Goal: Information Seeking & Learning: Learn about a topic

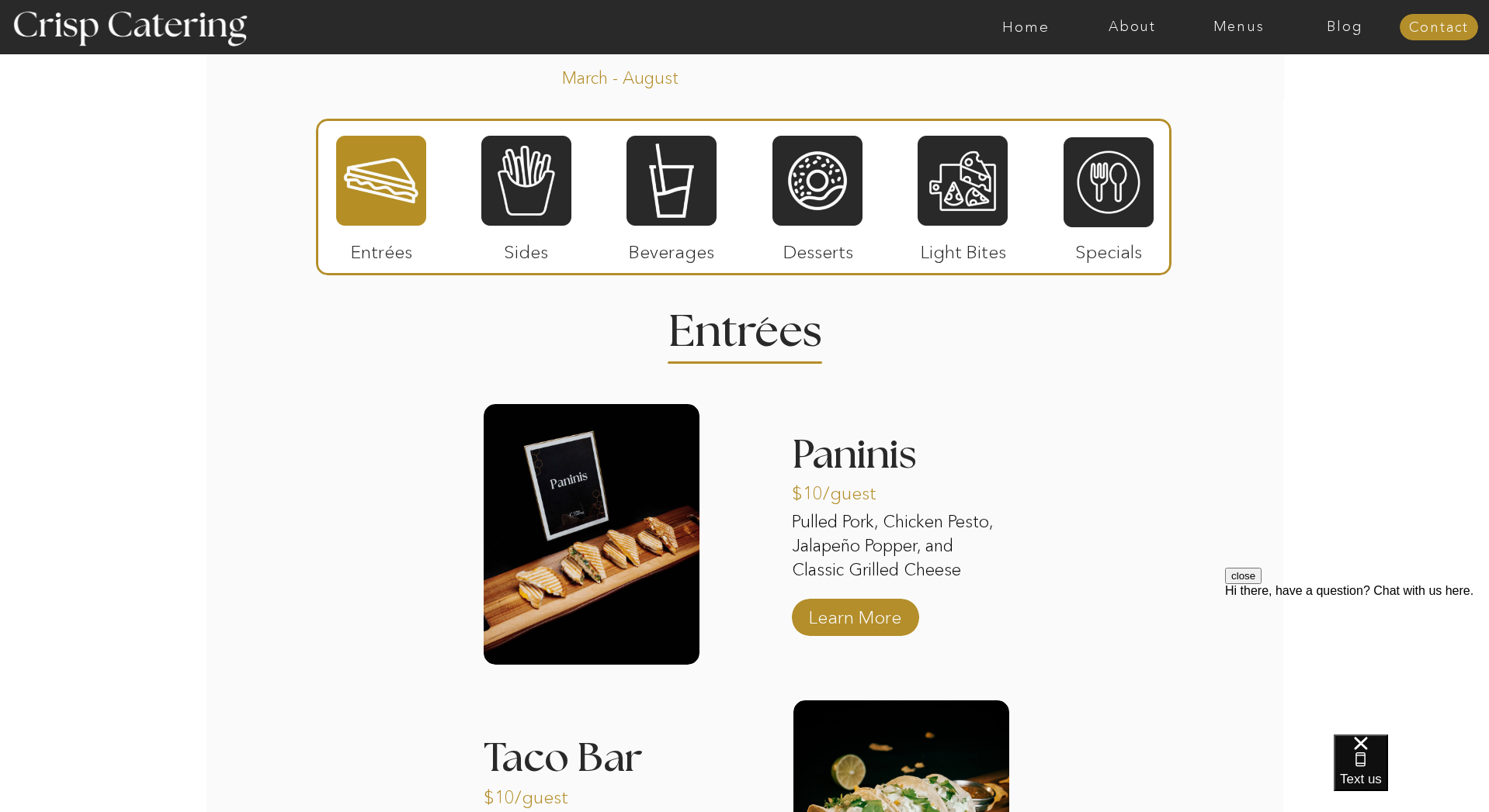
scroll to position [1340, 0]
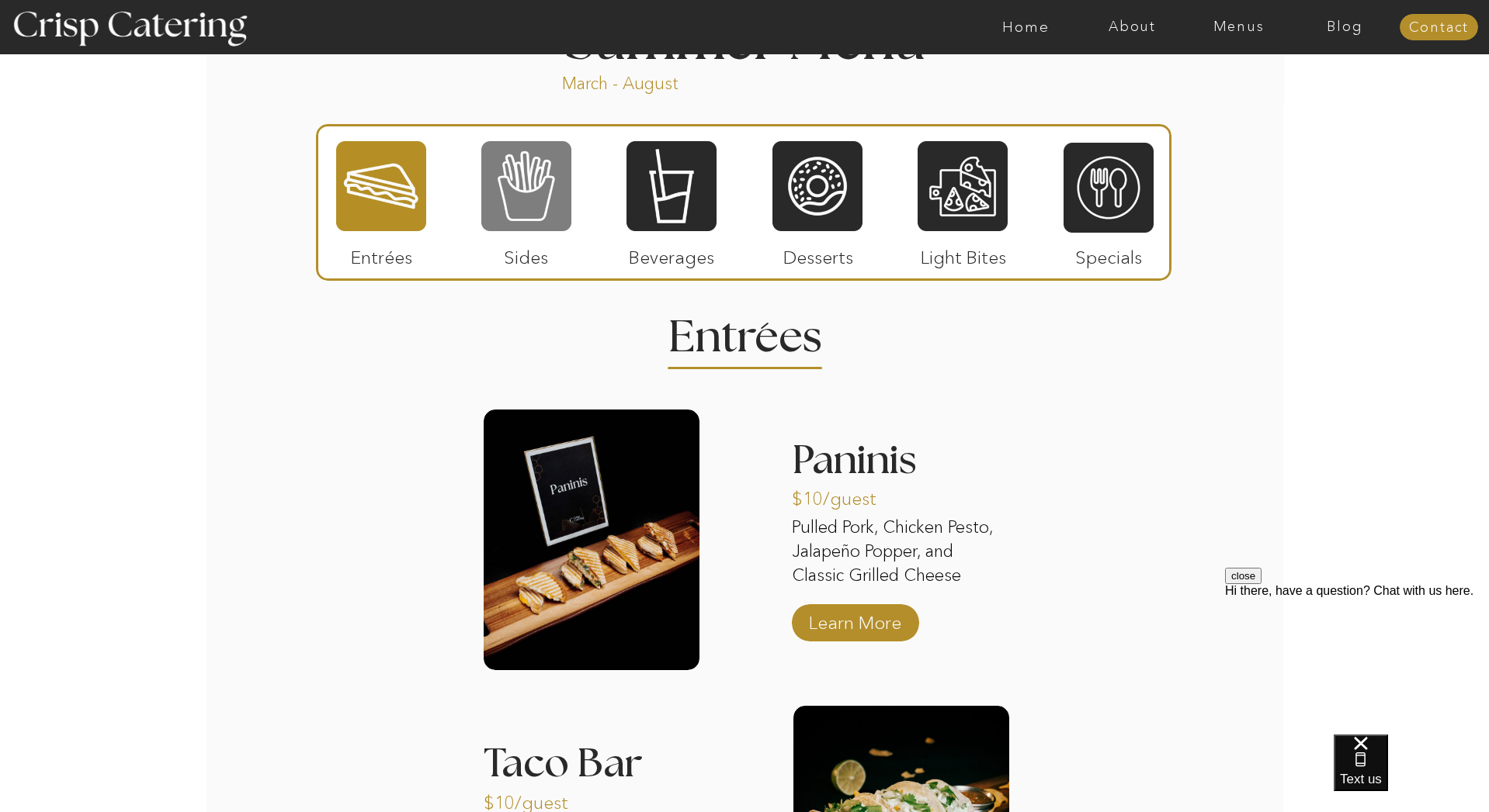
click at [533, 180] on div at bounding box center [526, 186] width 90 height 93
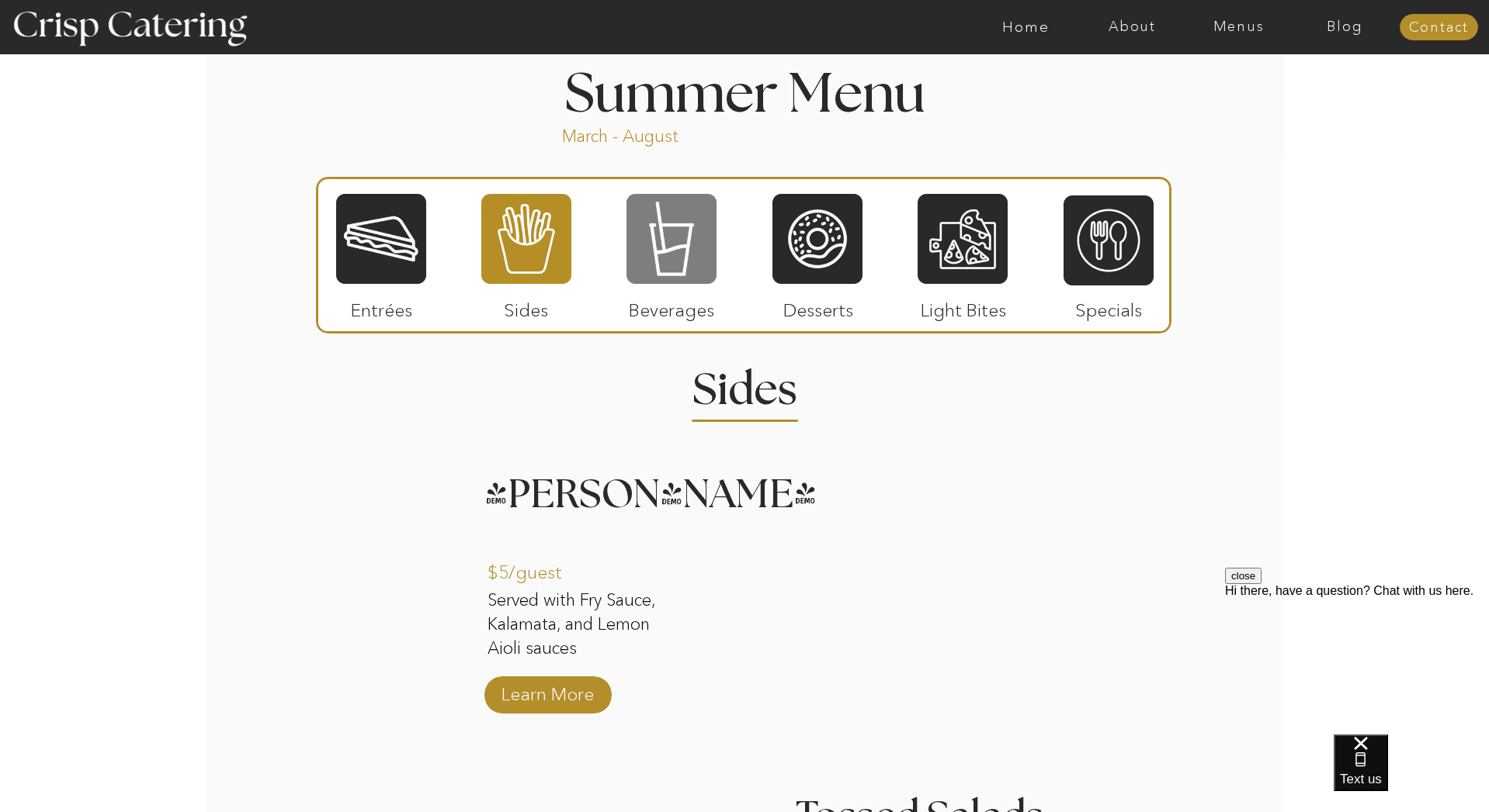
scroll to position [1287, 0]
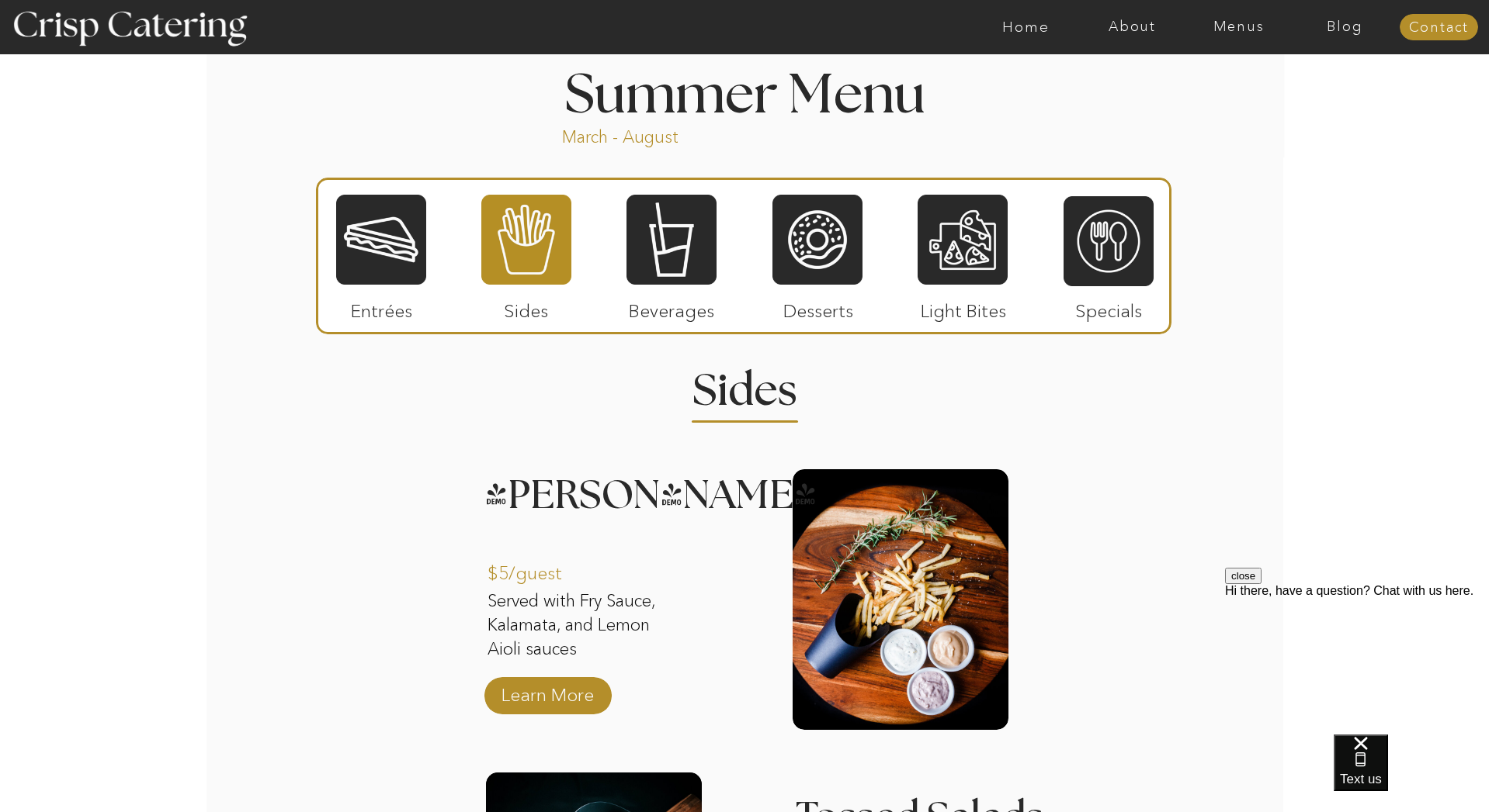
drag, startPoint x: 414, startPoint y: 243, endPoint x: 455, endPoint y: 233, distance: 42.2
click at [414, 243] on div at bounding box center [381, 240] width 90 height 93
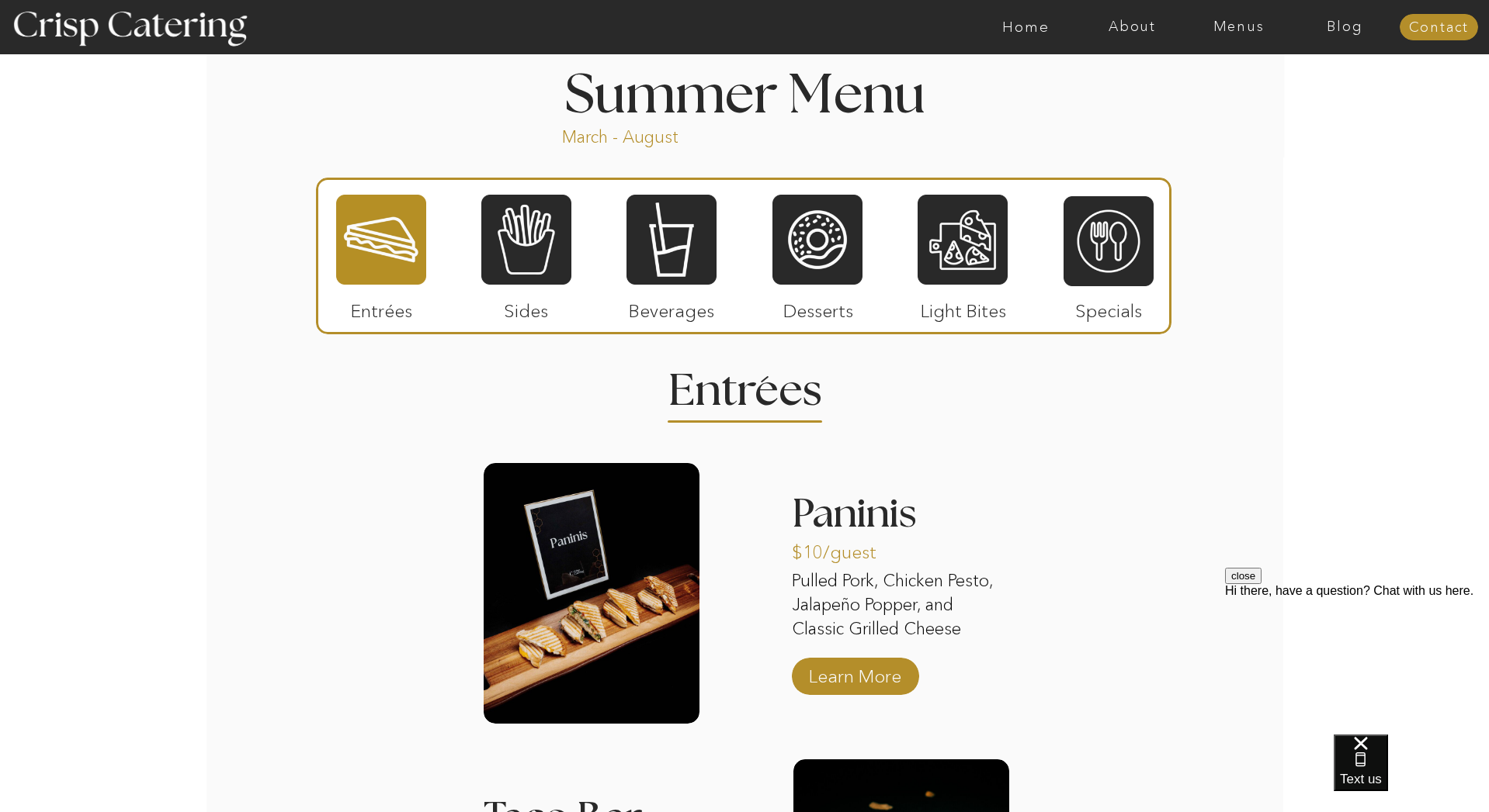
click at [513, 235] on div at bounding box center [526, 240] width 90 height 93
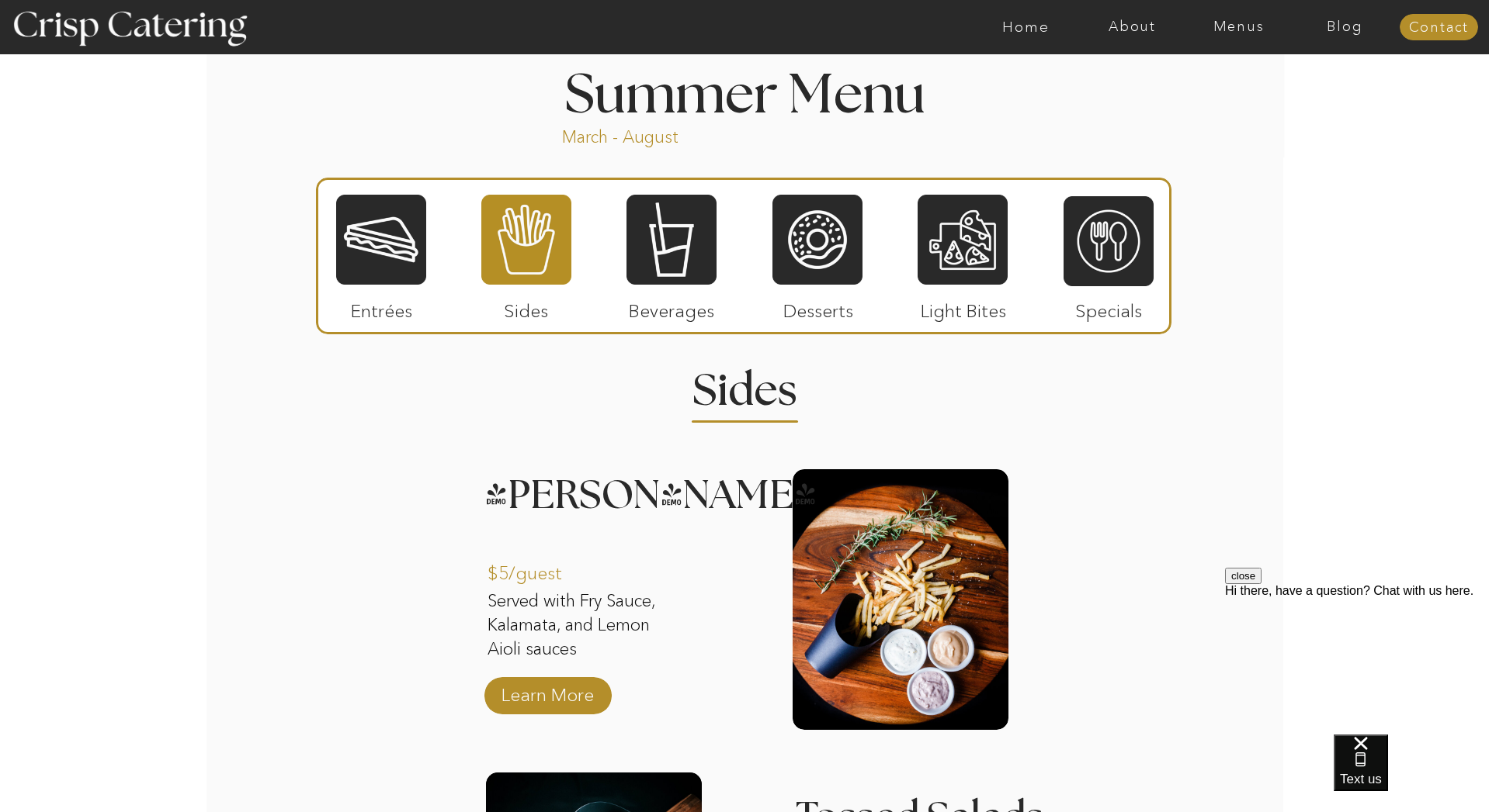
click at [539, 271] on div at bounding box center [526, 240] width 90 height 93
click at [679, 260] on div at bounding box center [671, 240] width 90 height 93
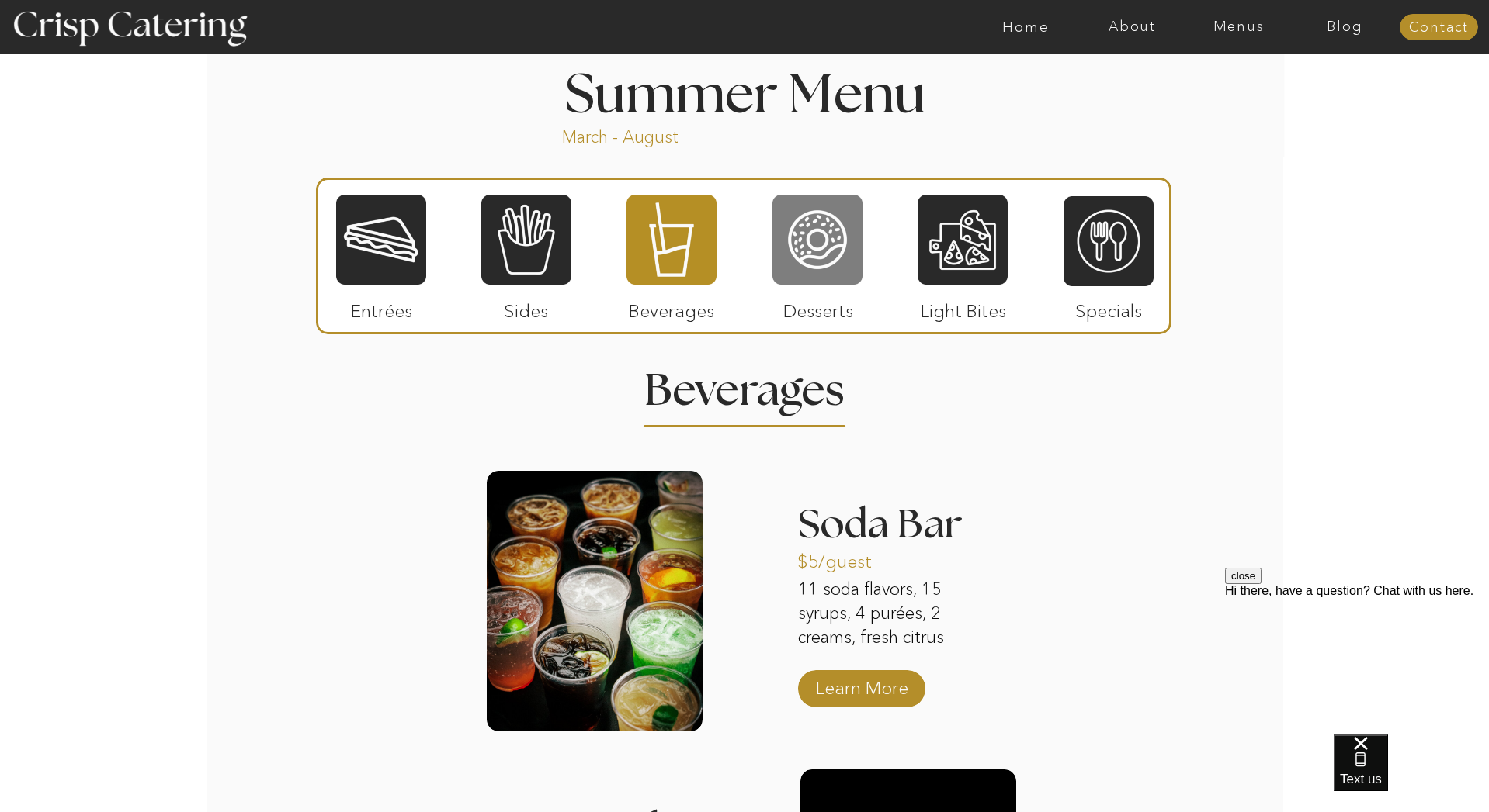
click at [850, 245] on div at bounding box center [817, 240] width 90 height 93
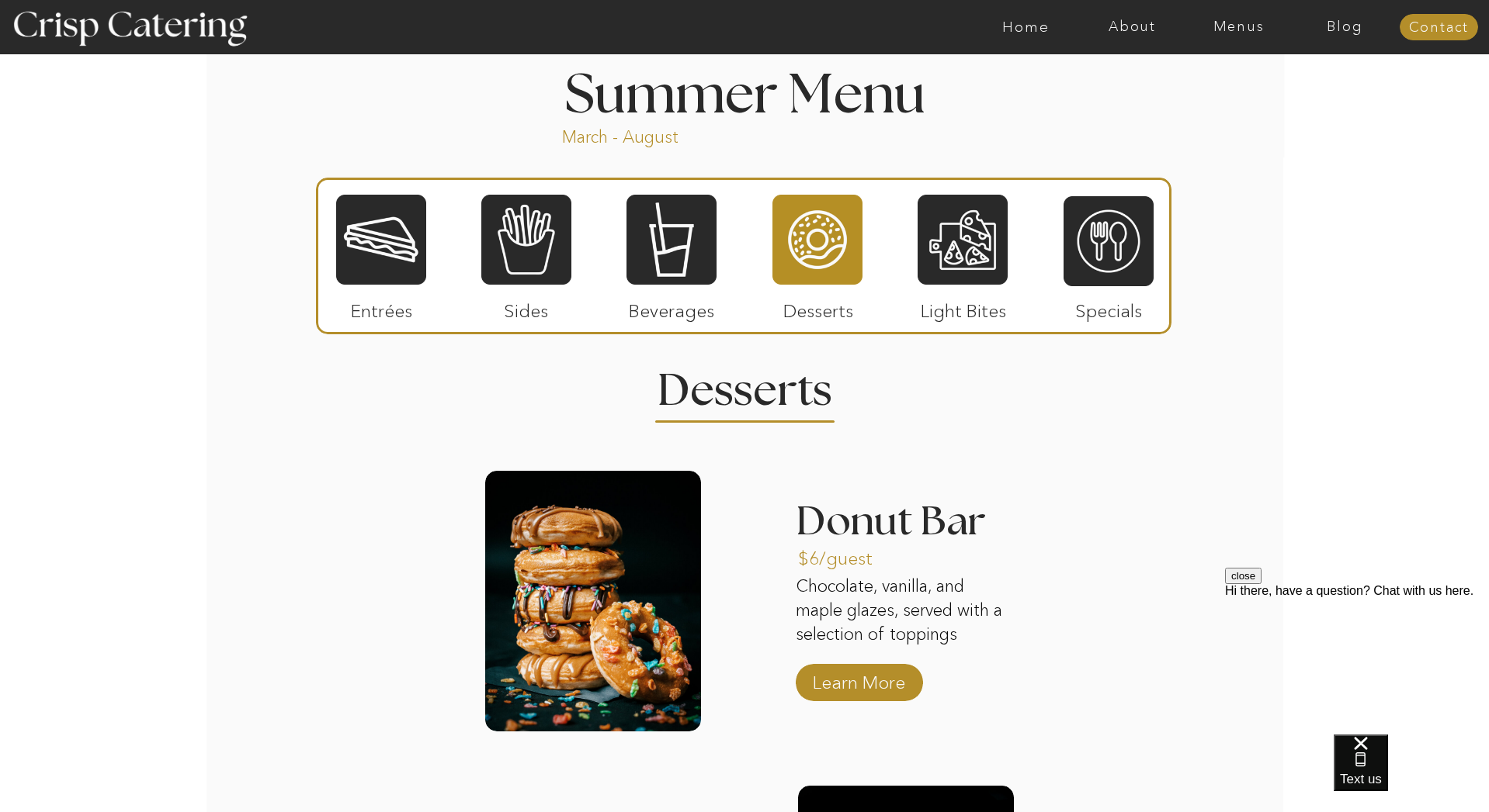
click at [968, 236] on div at bounding box center [962, 240] width 90 height 93
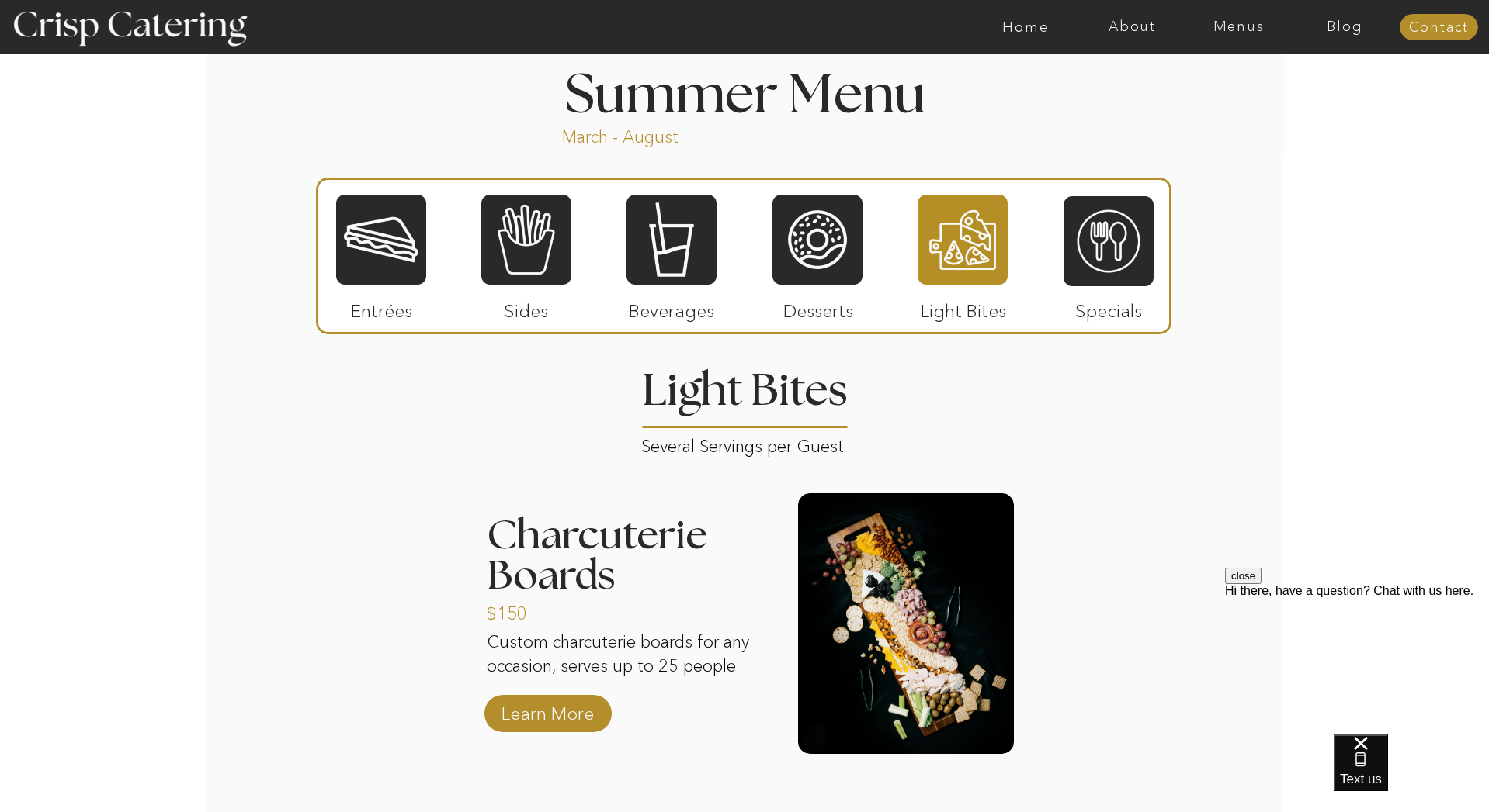
click at [1080, 236] on div at bounding box center [1108, 241] width 90 height 93
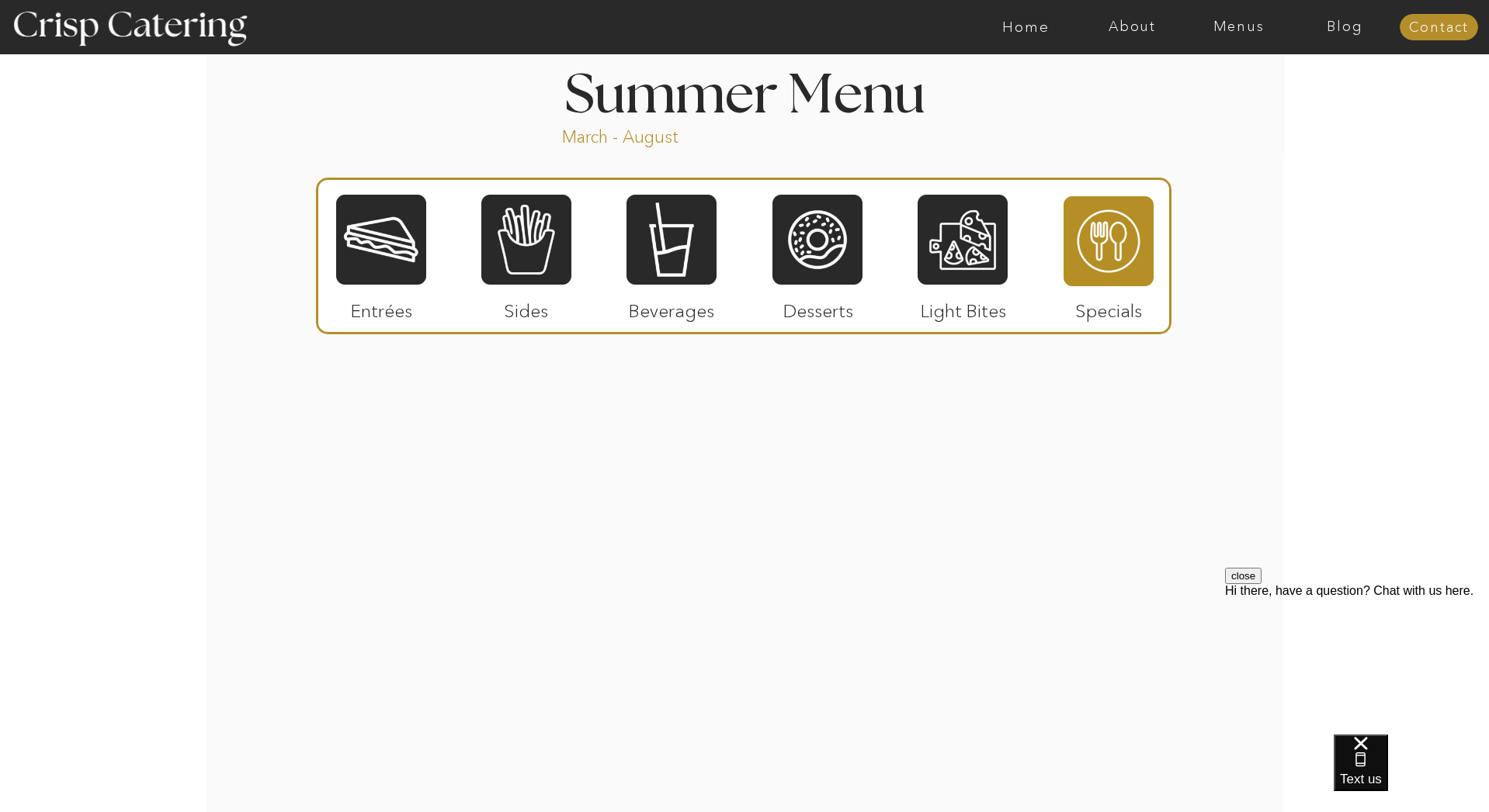
scroll to position [1288, 0]
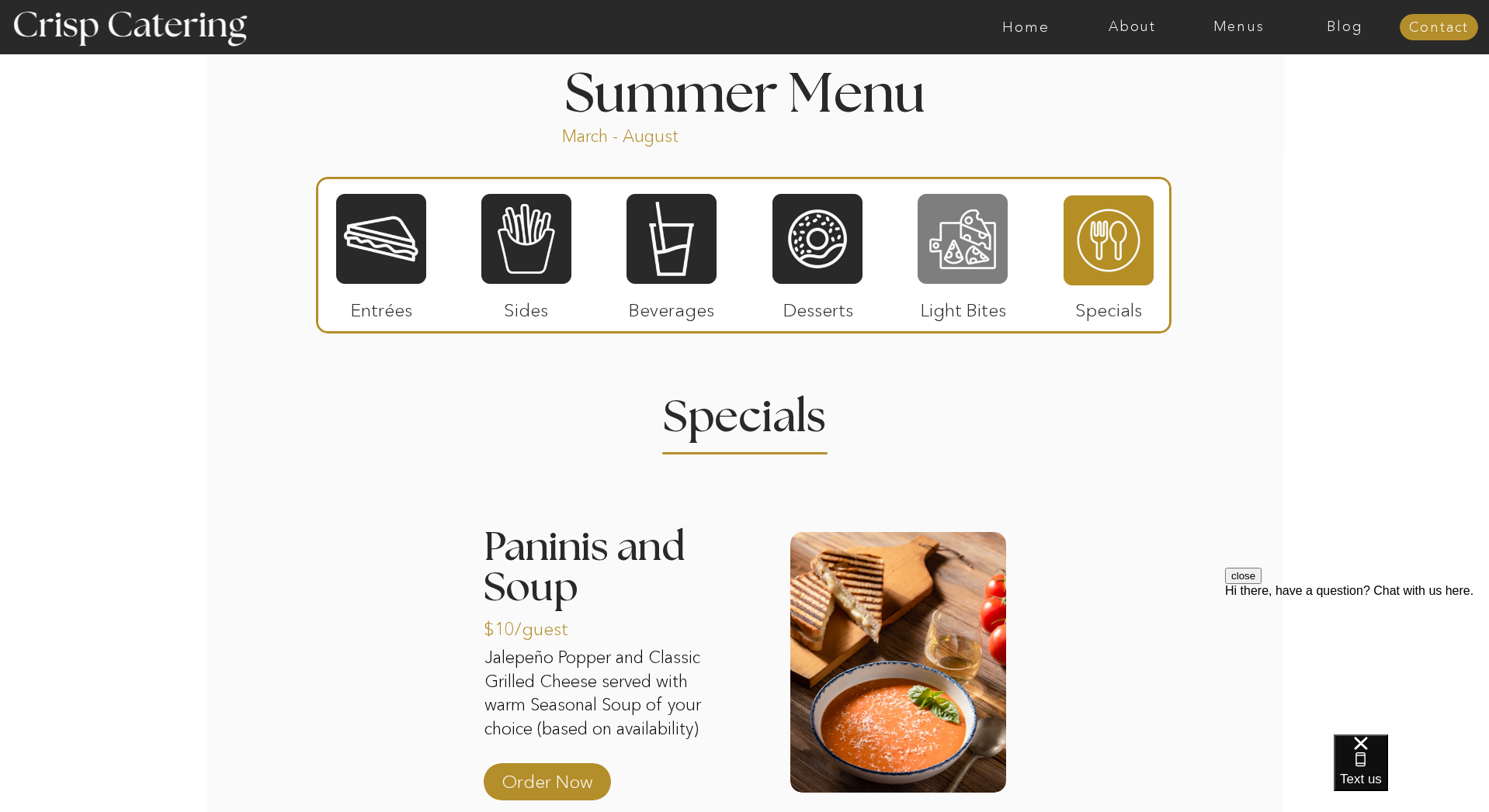
click at [966, 228] on div at bounding box center [962, 239] width 90 height 93
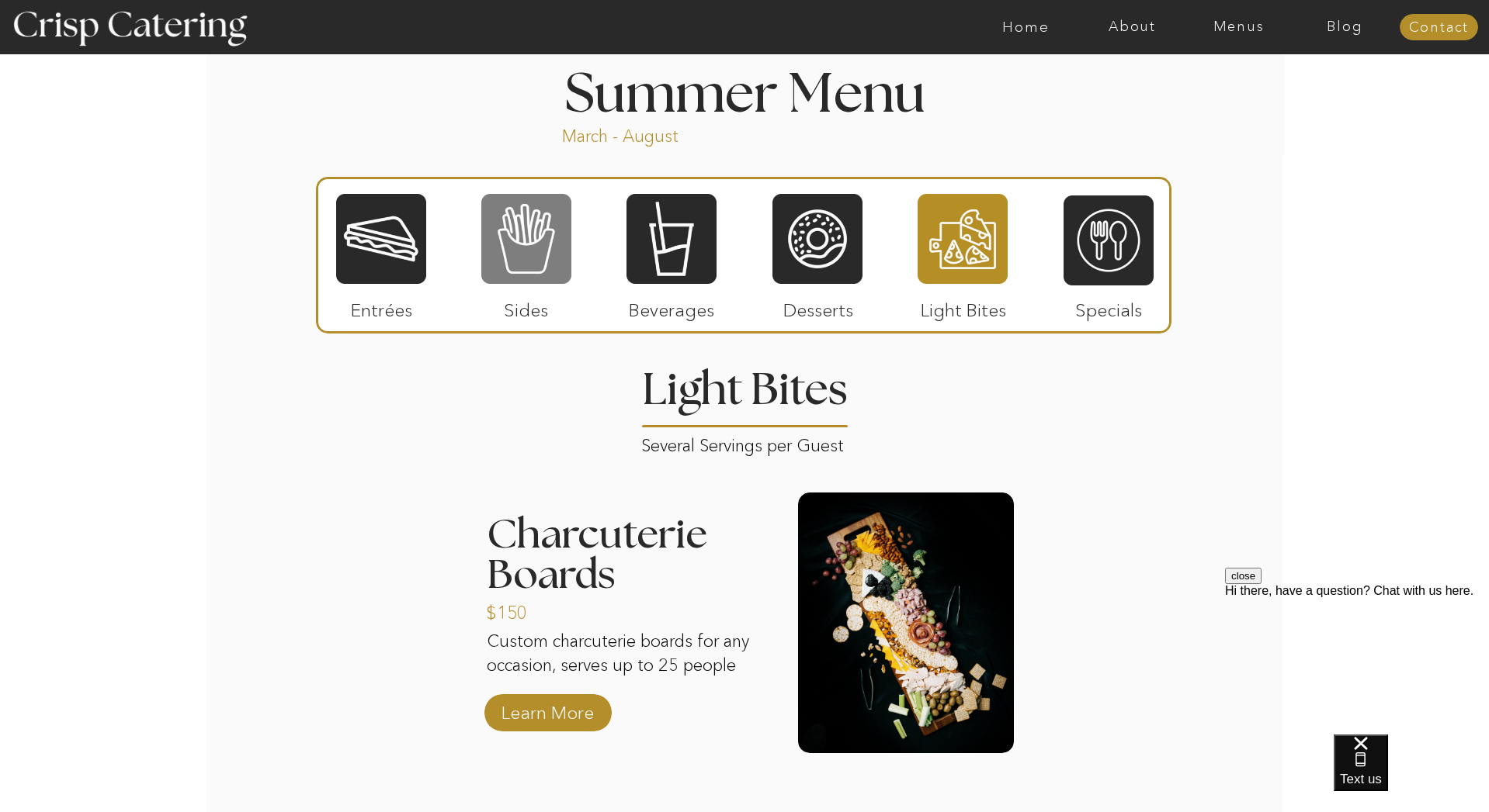
click at [499, 273] on div at bounding box center [526, 239] width 90 height 93
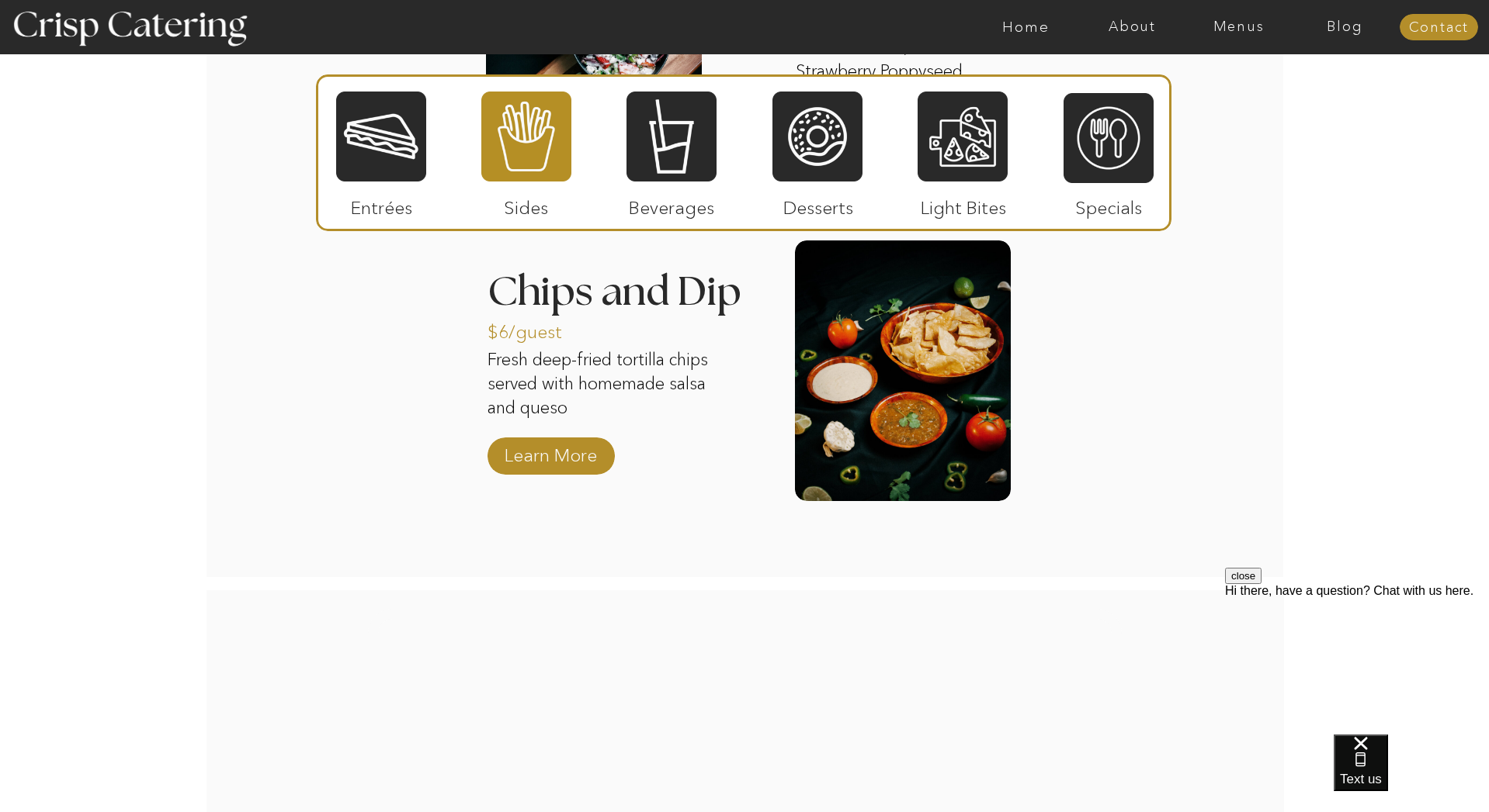
scroll to position [2136, 0]
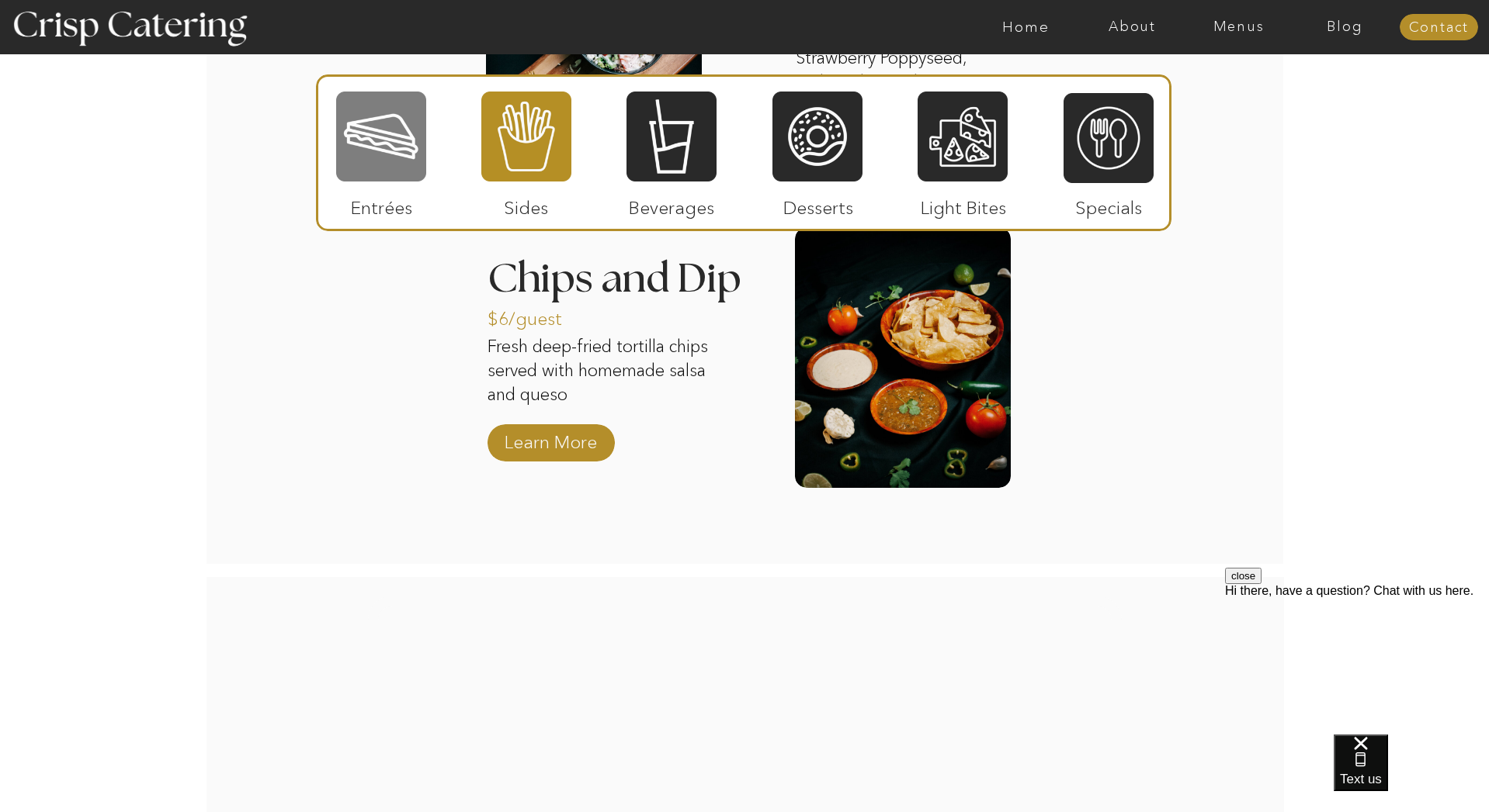
click at [394, 153] on div at bounding box center [381, 137] width 90 height 93
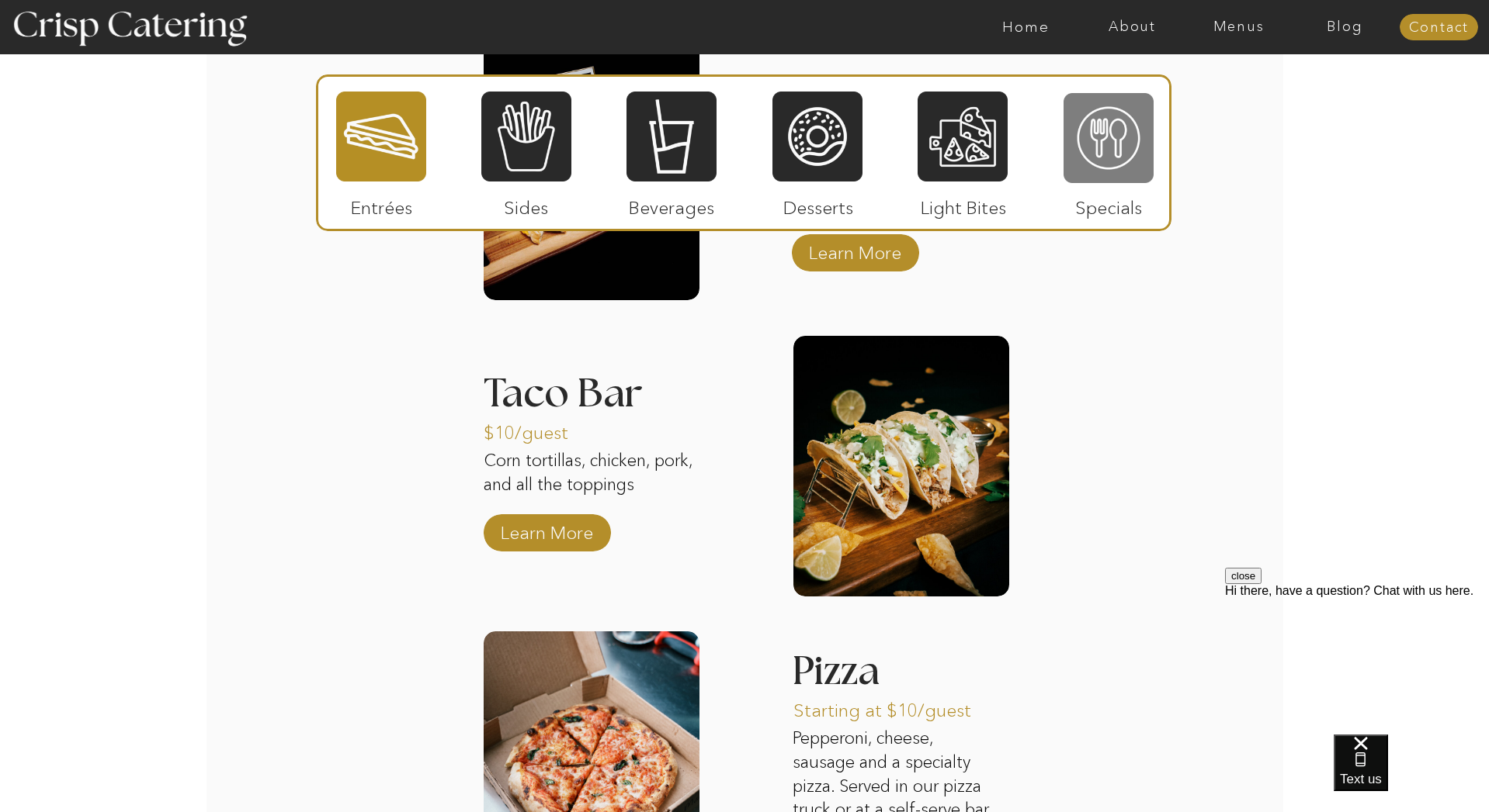
scroll to position [1711, 0]
click at [1098, 148] on div at bounding box center [1108, 138] width 90 height 93
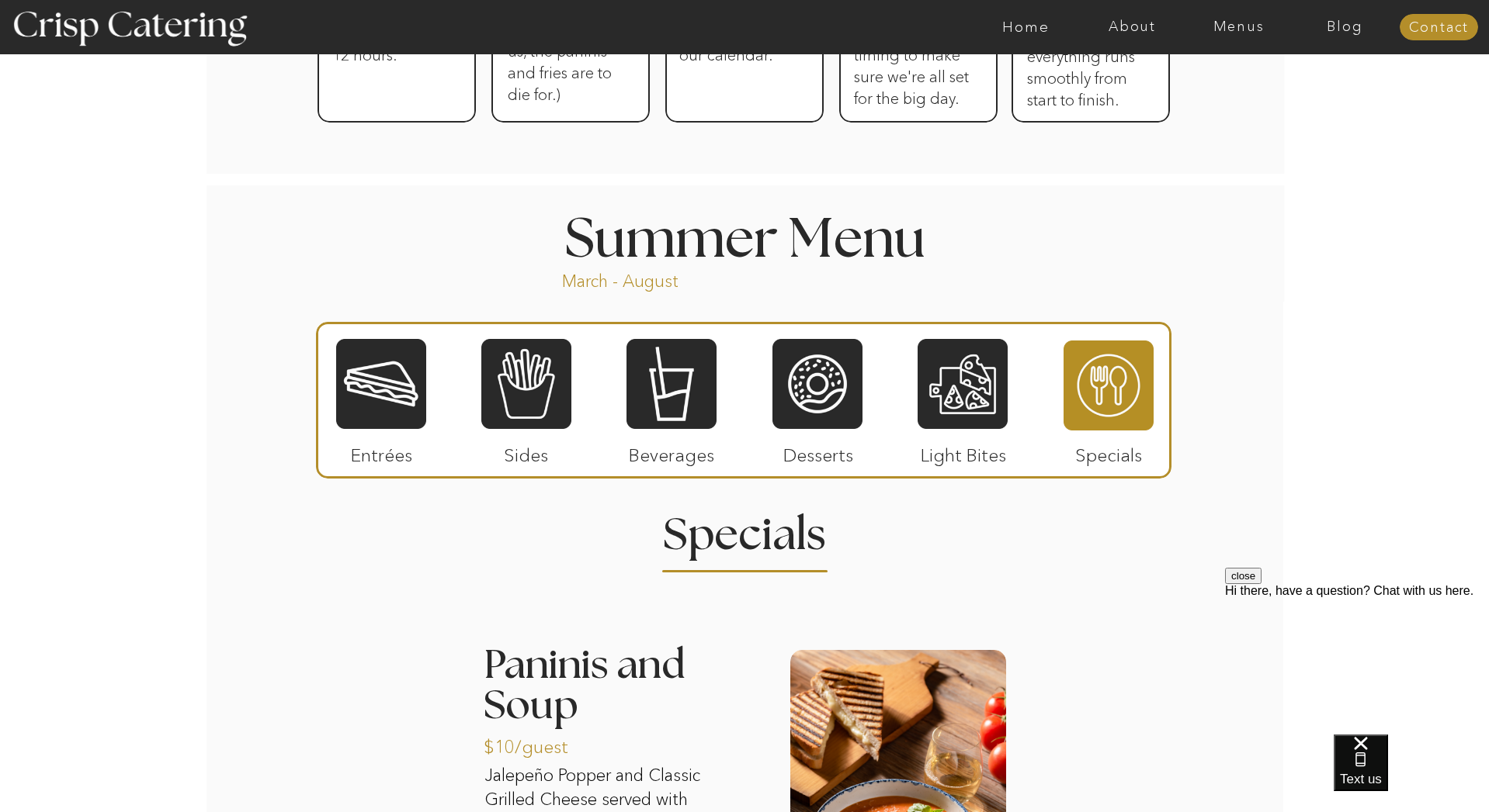
scroll to position [1142, 0]
click at [399, 404] on div at bounding box center [381, 385] width 90 height 93
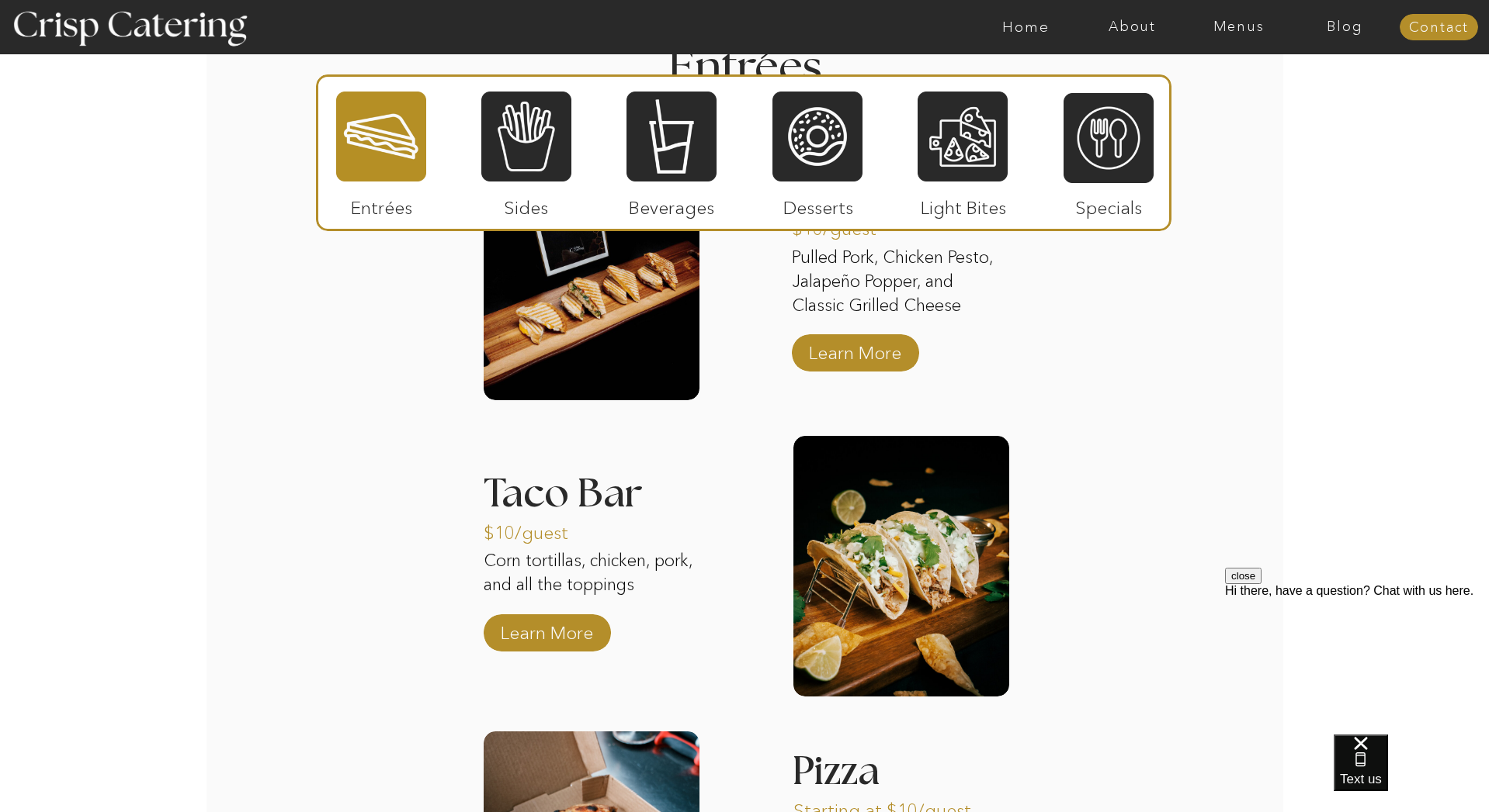
scroll to position [1617, 0]
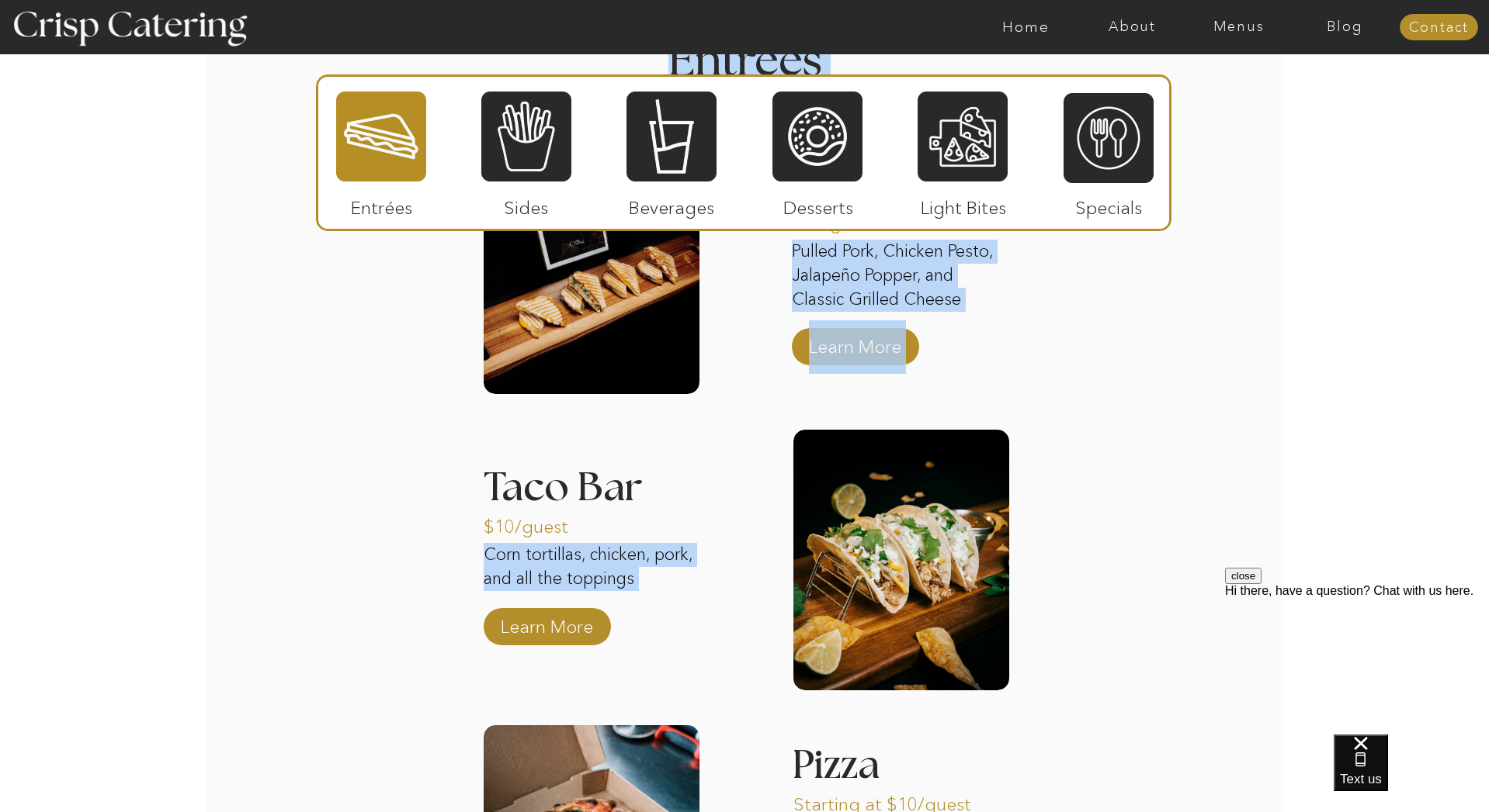
drag, startPoint x: 496, startPoint y: 491, endPoint x: 657, endPoint y: 536, distance: 167.2
click at [657, 536] on div "About Home Menus Contact Blog About Crisp Crisp Cares Reviews faq About Home Me…" at bounding box center [744, 304] width 1489 height 3842
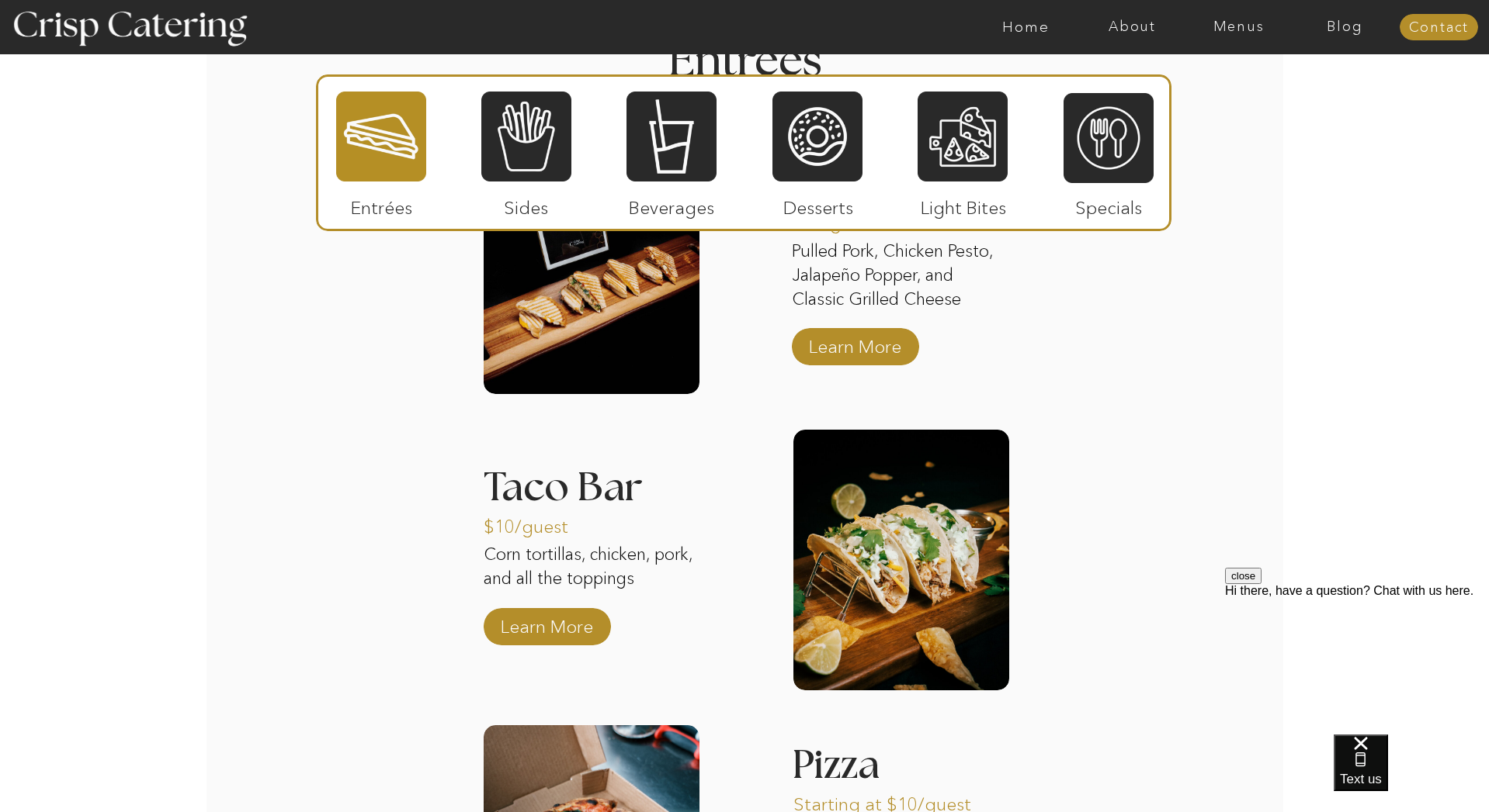
click at [305, 473] on div "About Home Menus Contact Blog About Crisp Crisp Cares Reviews faq About Home Me…" at bounding box center [744, 304] width 1489 height 3842
click at [532, 632] on p "Learn More" at bounding box center [546, 623] width 103 height 45
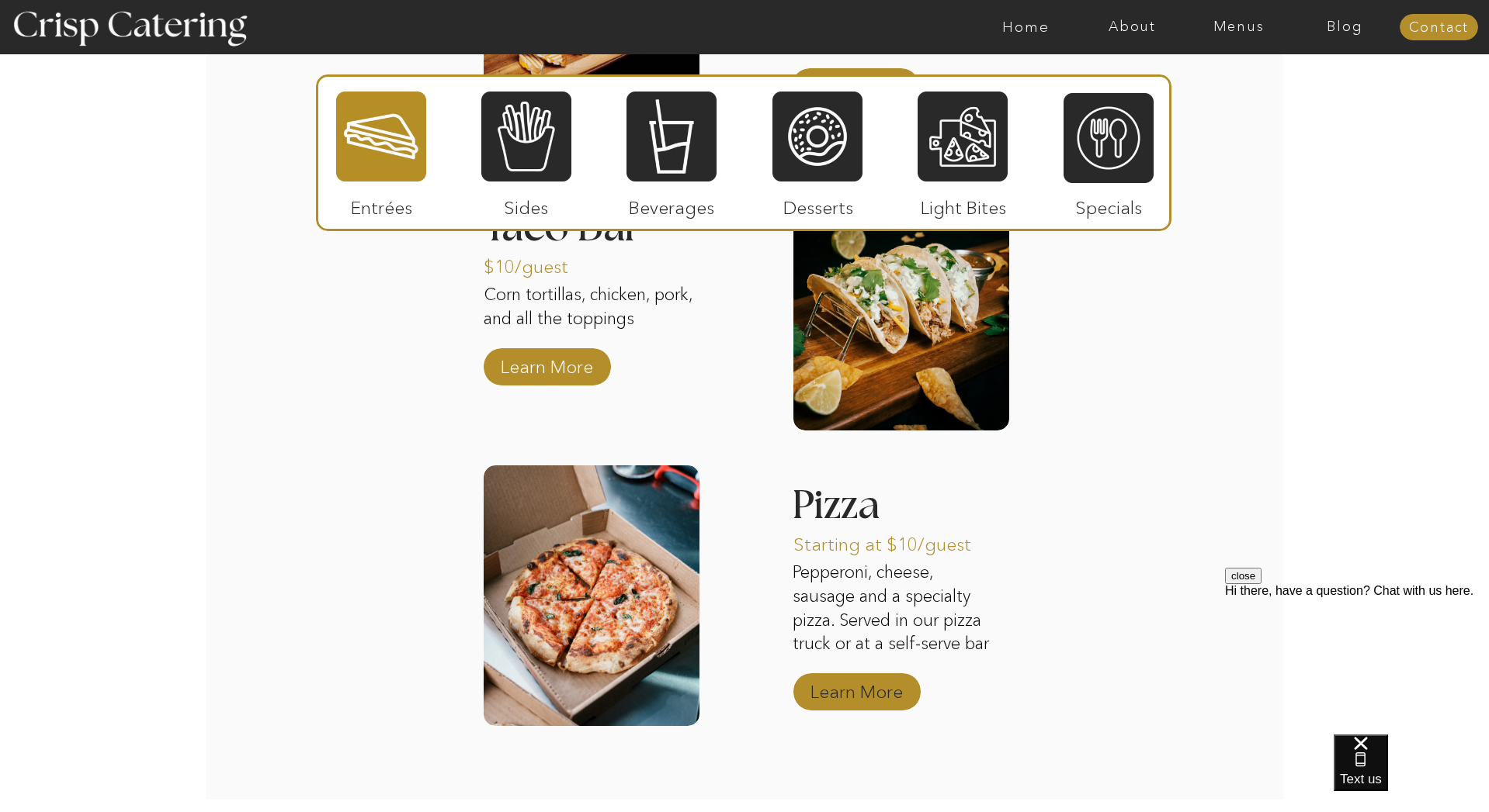
click at [836, 693] on p "Learn More" at bounding box center [856, 688] width 103 height 45
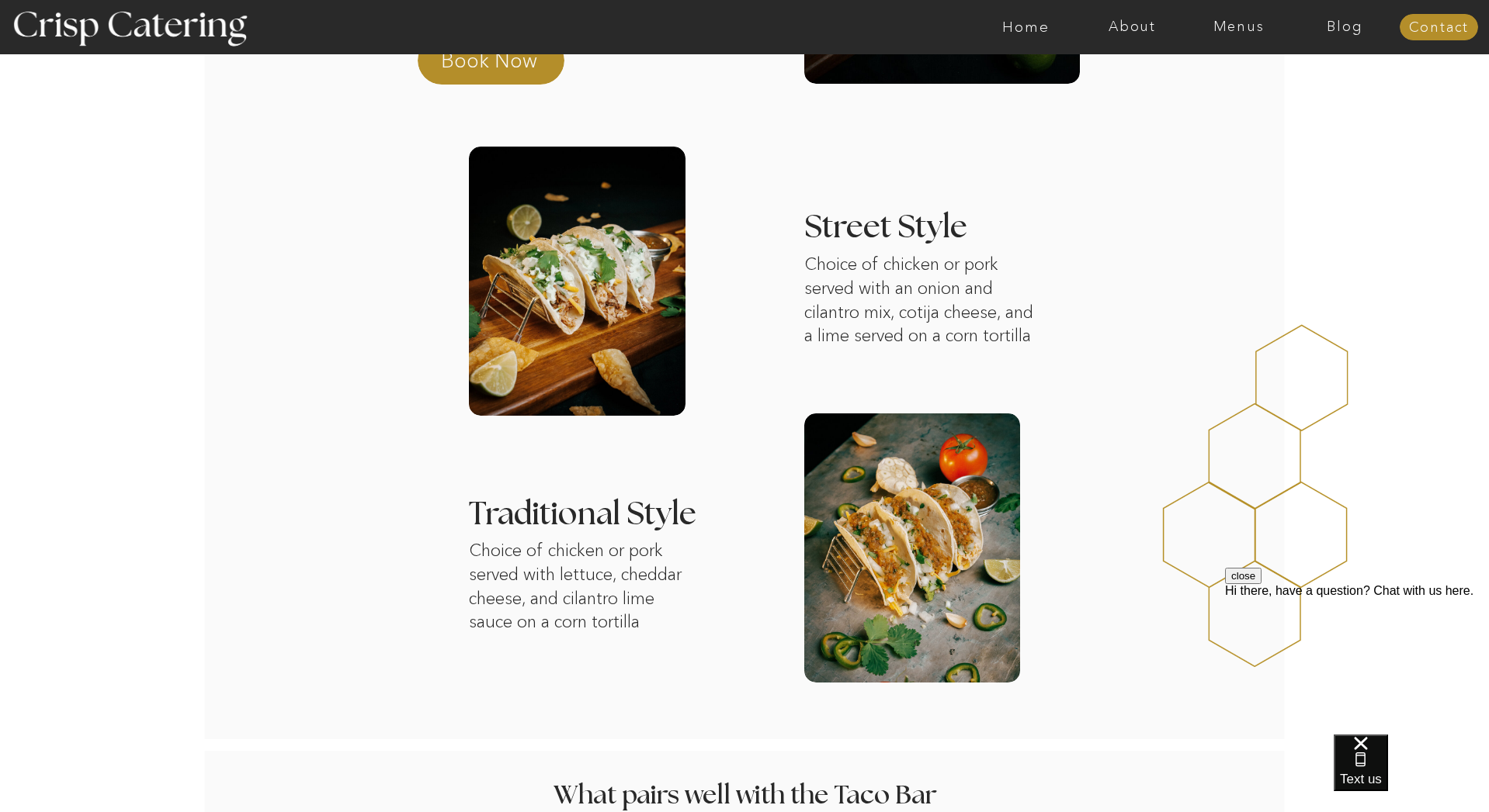
scroll to position [420, 0]
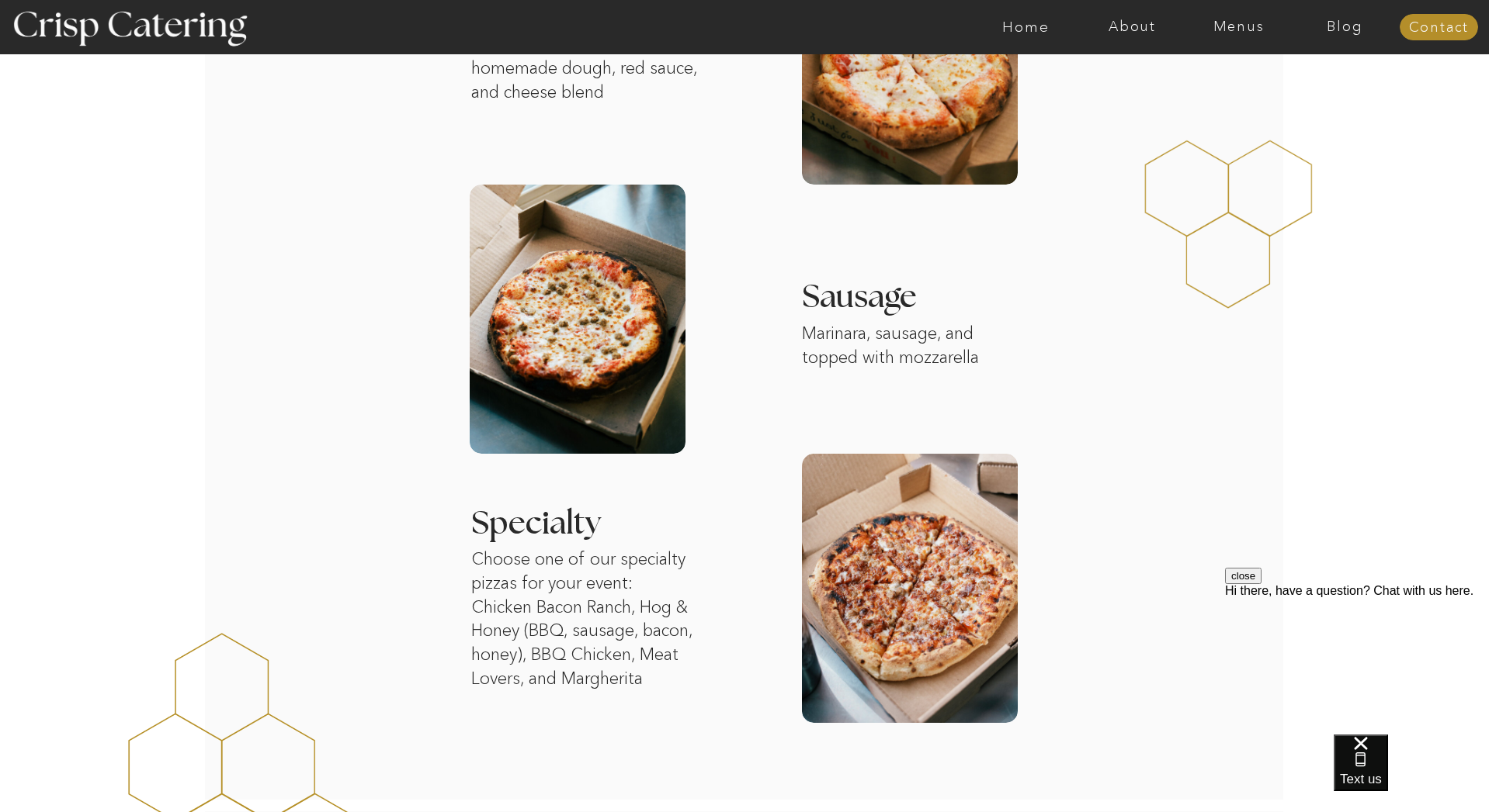
scroll to position [1264, 0]
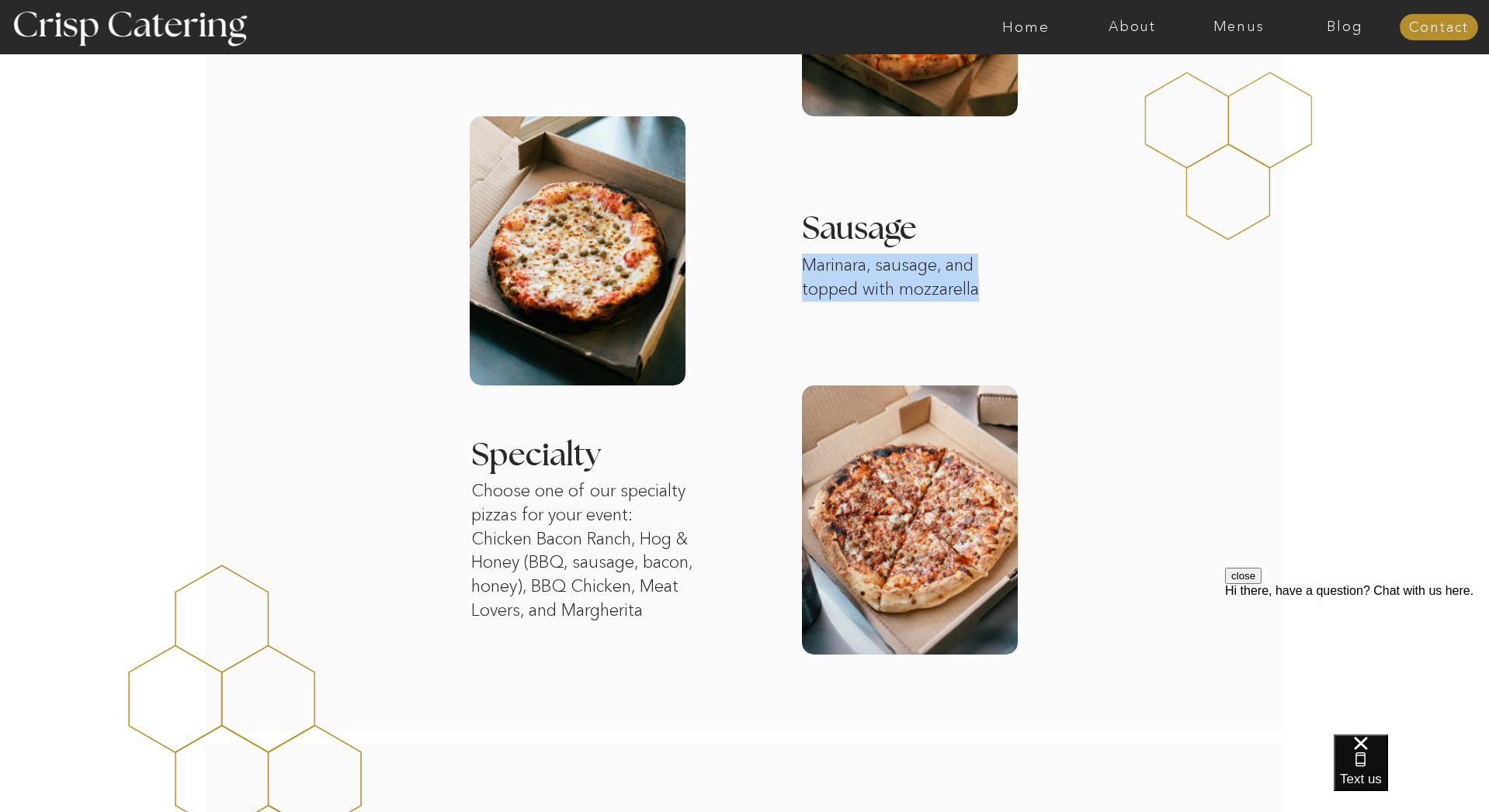
drag, startPoint x: 984, startPoint y: 292, endPoint x: 771, endPoint y: 260, distance: 215.4
click at [771, 260] on div "About Home Menus Contact Blog About Crisp Crisp Cares Reviews faq About Home Me…" at bounding box center [744, 783] width 1489 height 4100
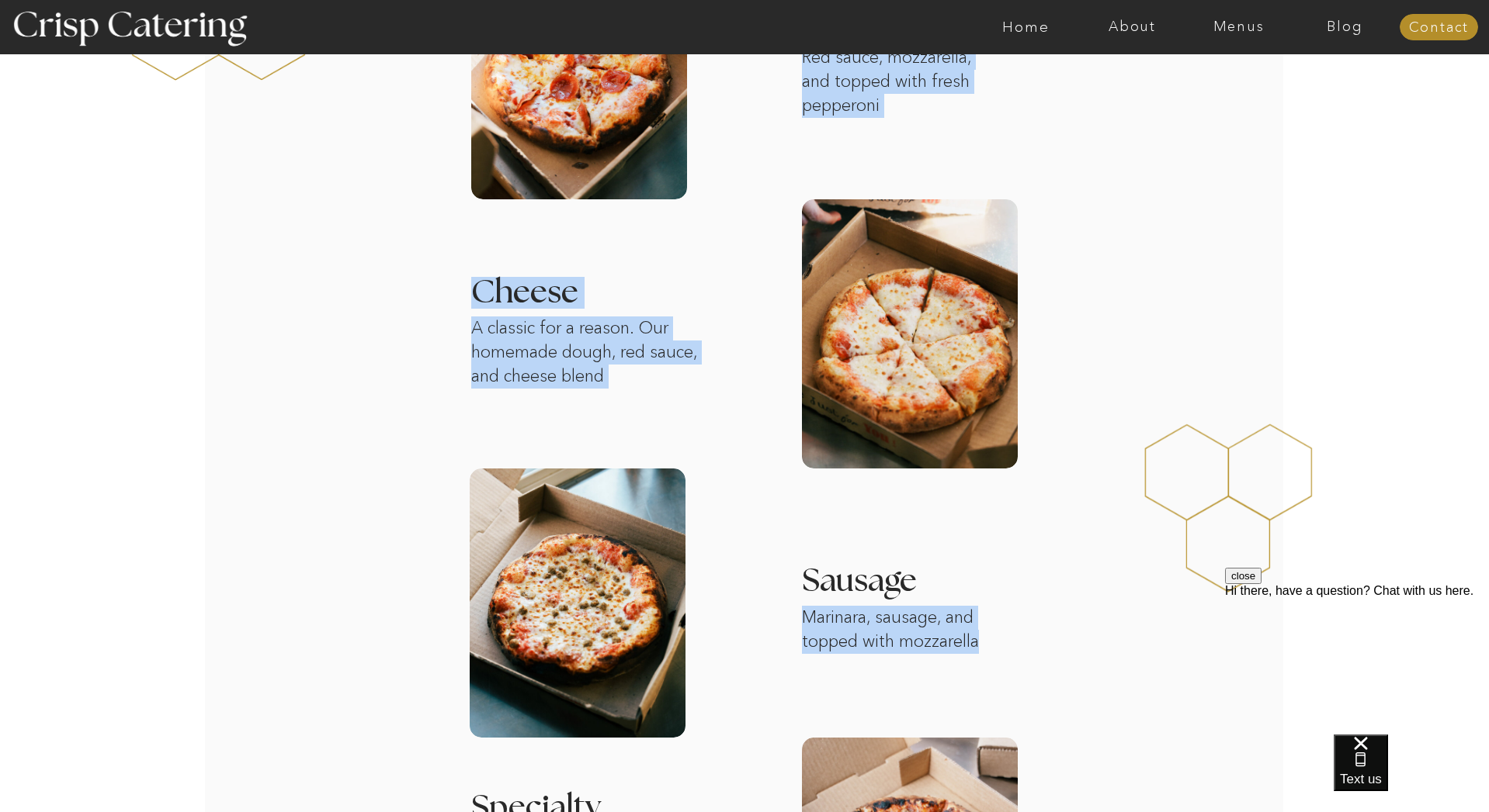
scroll to position [986, 0]
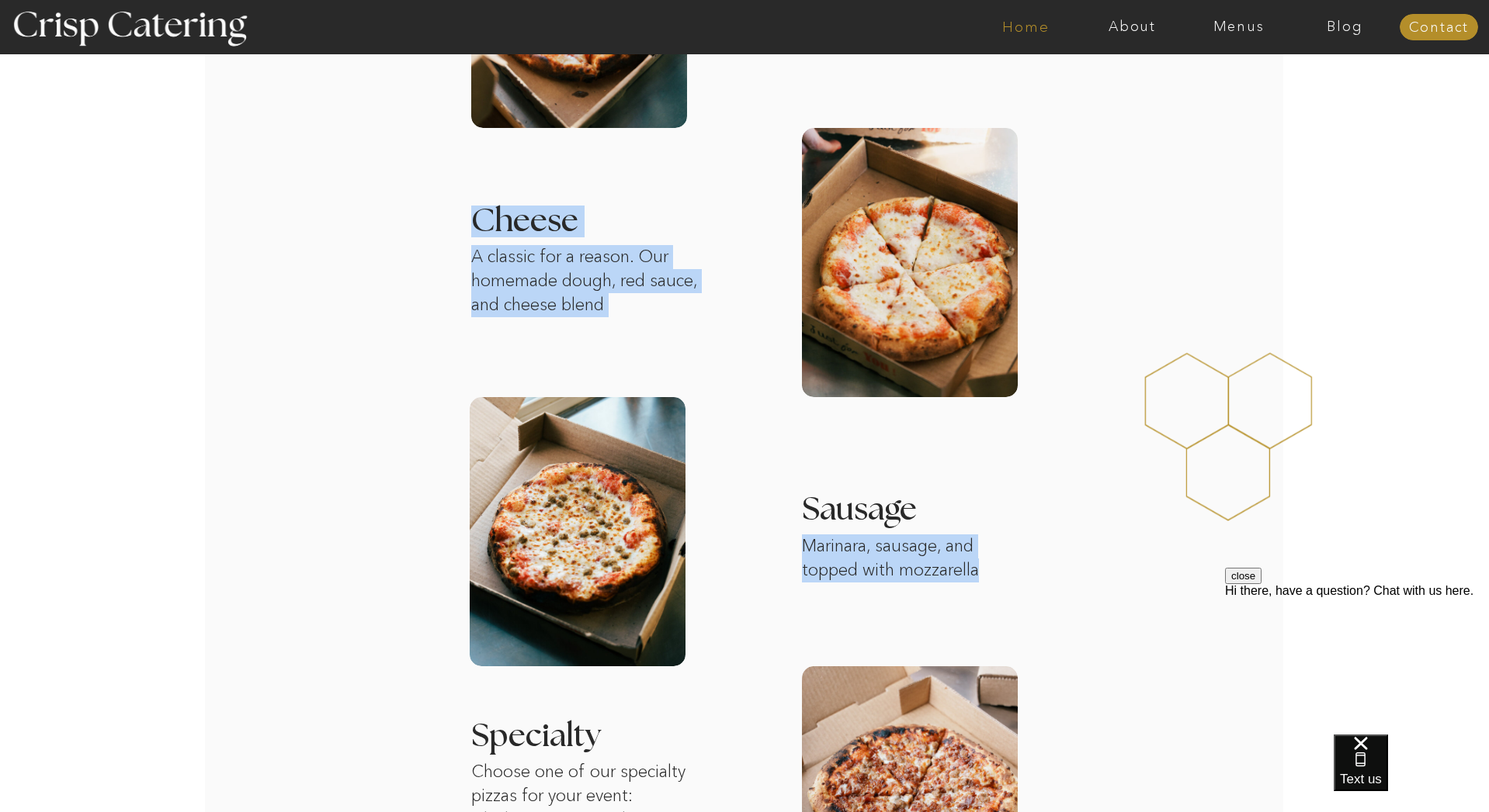
click at [1026, 26] on nav "Home" at bounding box center [1026, 27] width 106 height 16
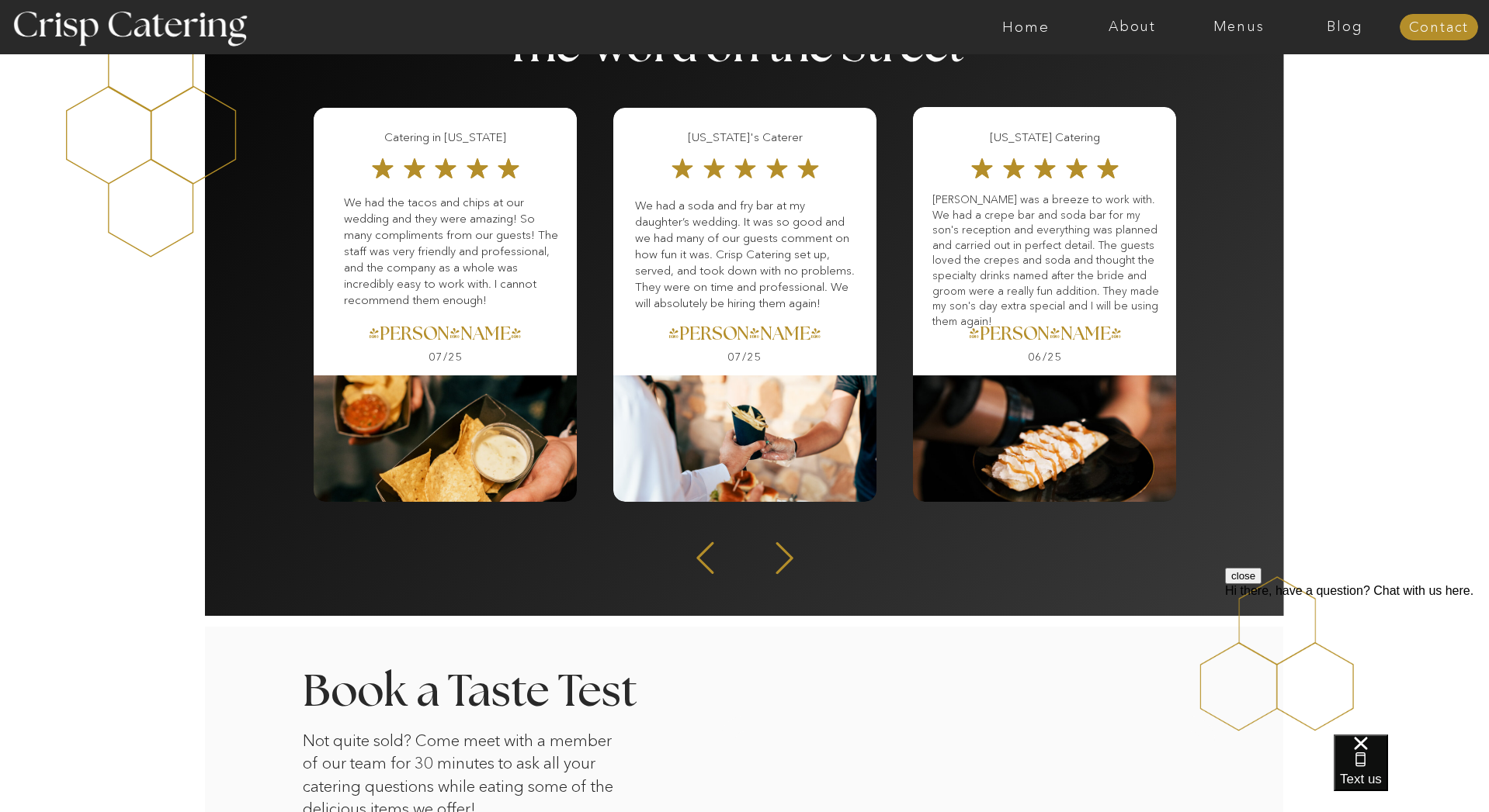
scroll to position [1962, 0]
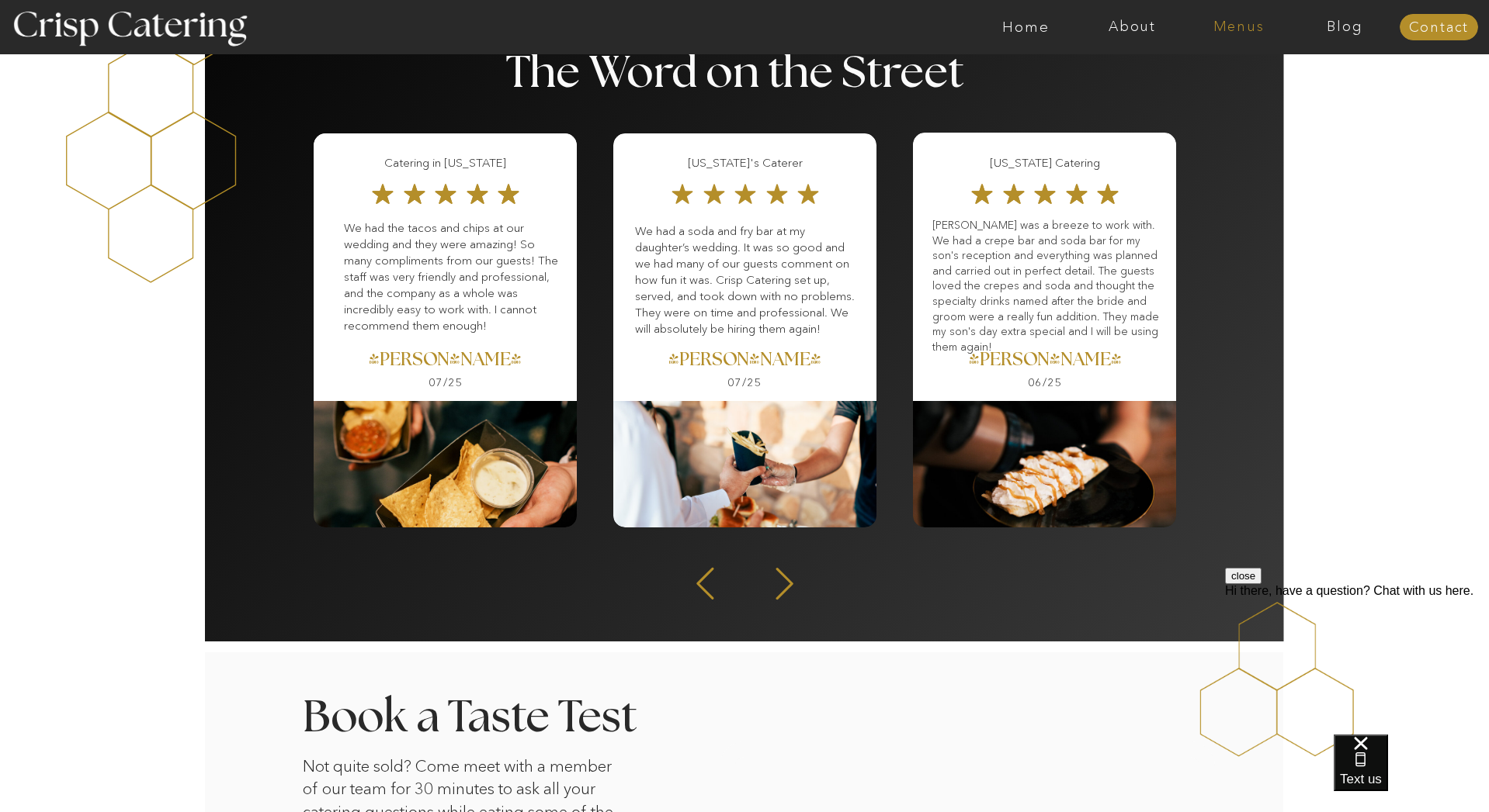
click at [1237, 29] on nav "Menus" at bounding box center [1239, 27] width 106 height 16
click at [1216, 77] on nav "Summer (Mar-Aug)" at bounding box center [1242, 71] width 139 height 15
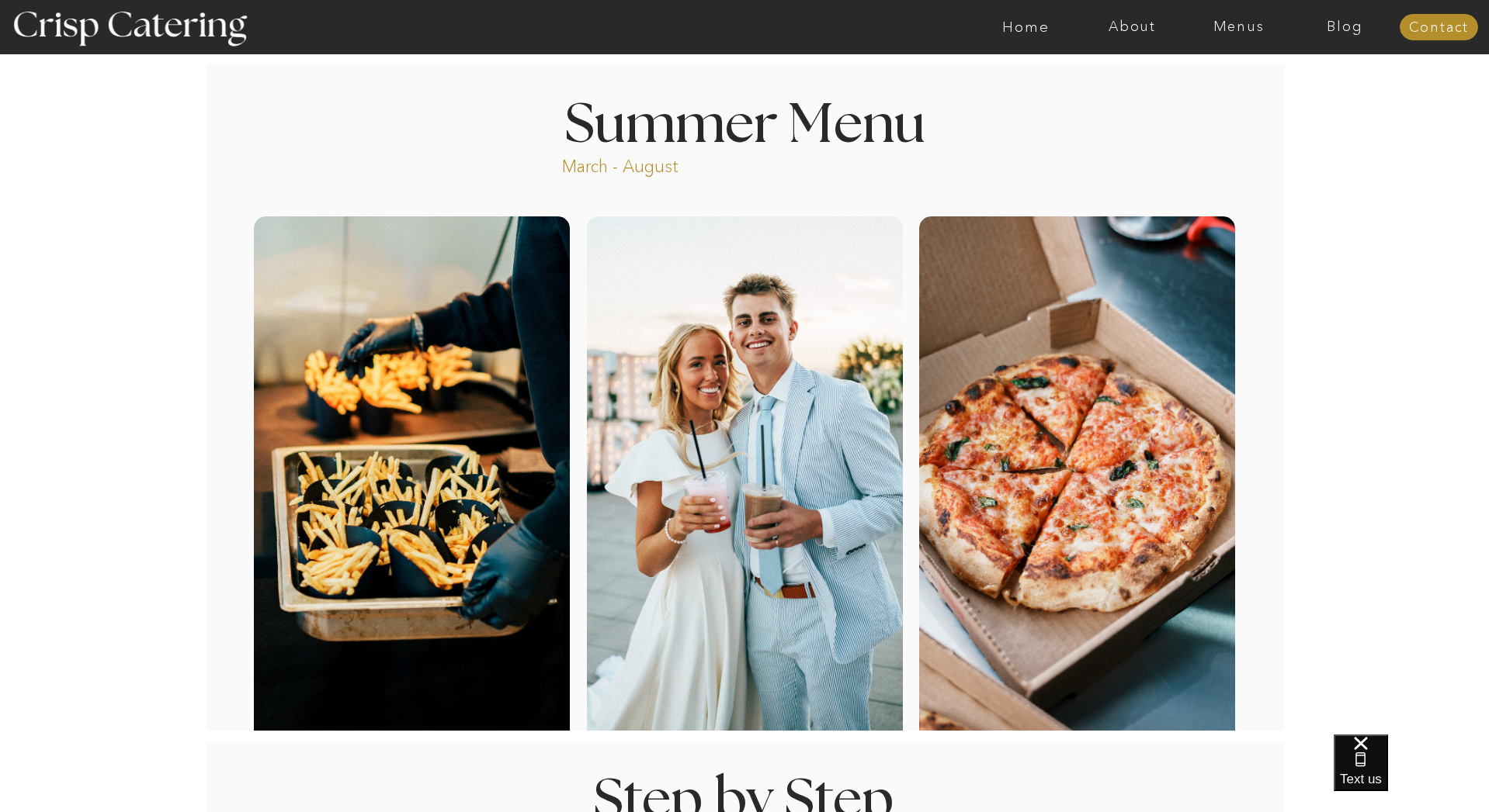
click at [1242, 34] on nav "Menus" at bounding box center [1239, 27] width 106 height 16
click at [1232, 89] on nav "Winter (Sep-Feb)" at bounding box center [1237, 91] width 127 height 15
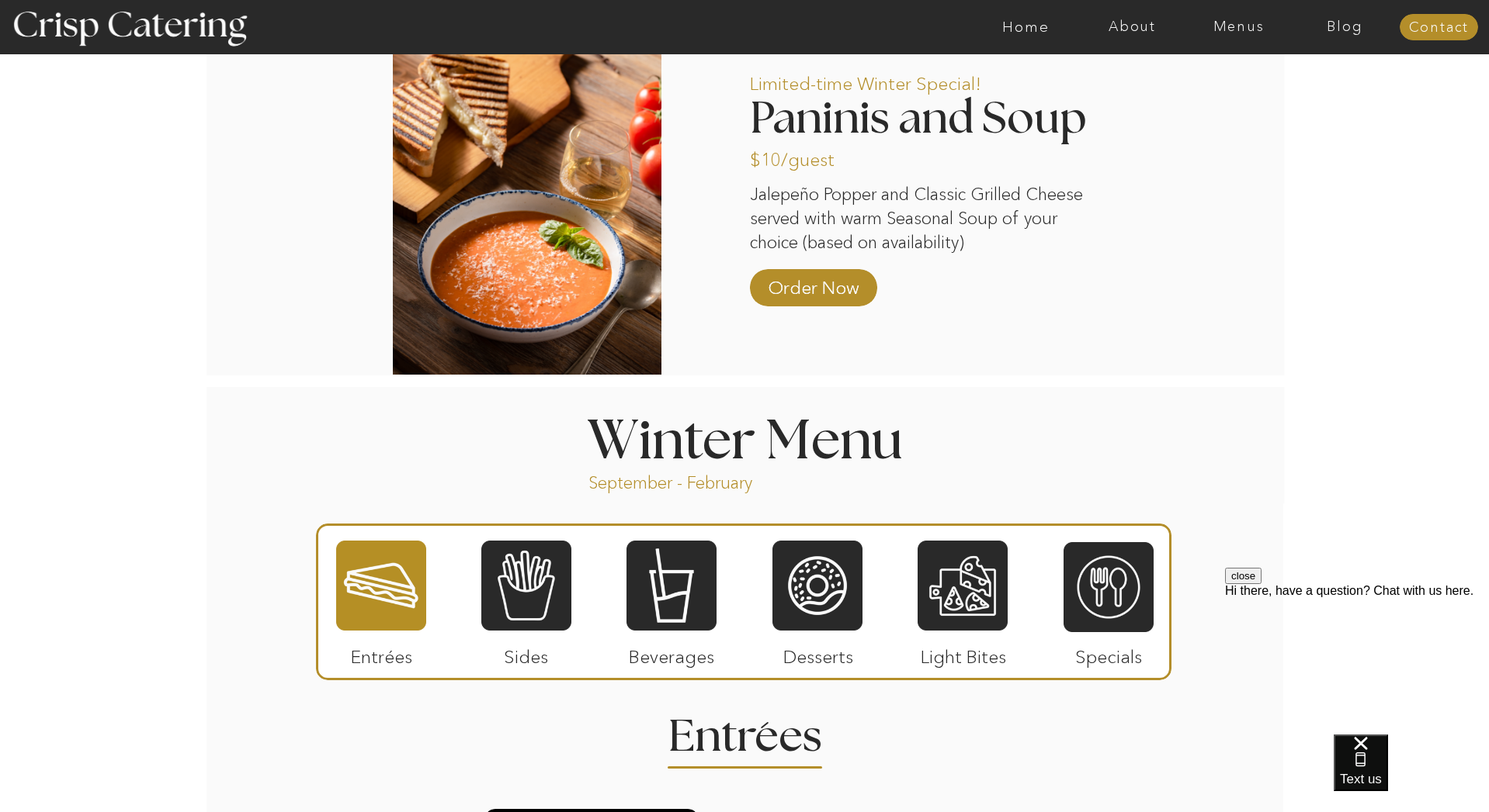
scroll to position [1354, 0]
